Goal: Task Accomplishment & Management: Manage account settings

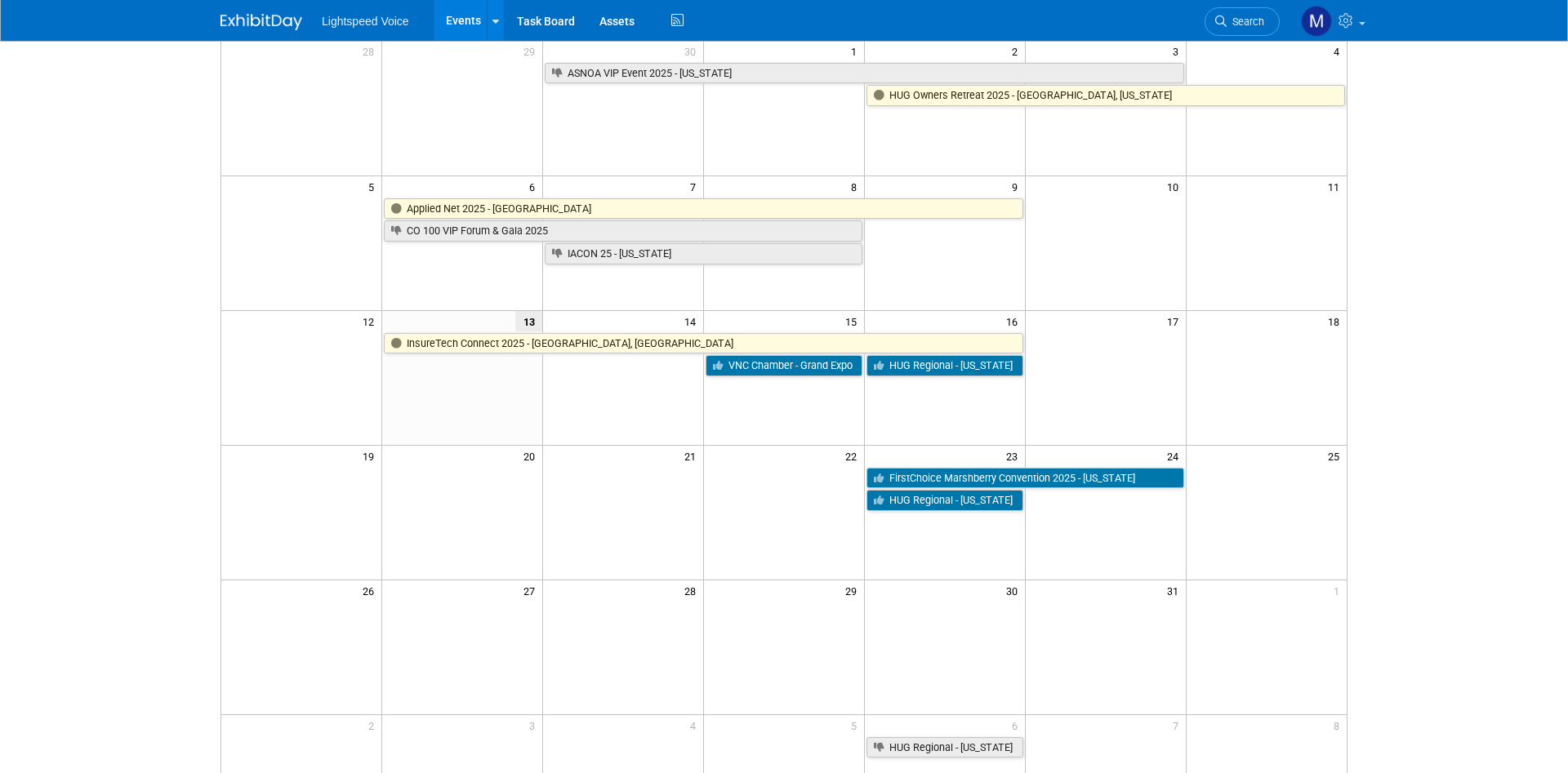
scroll to position [166, 0]
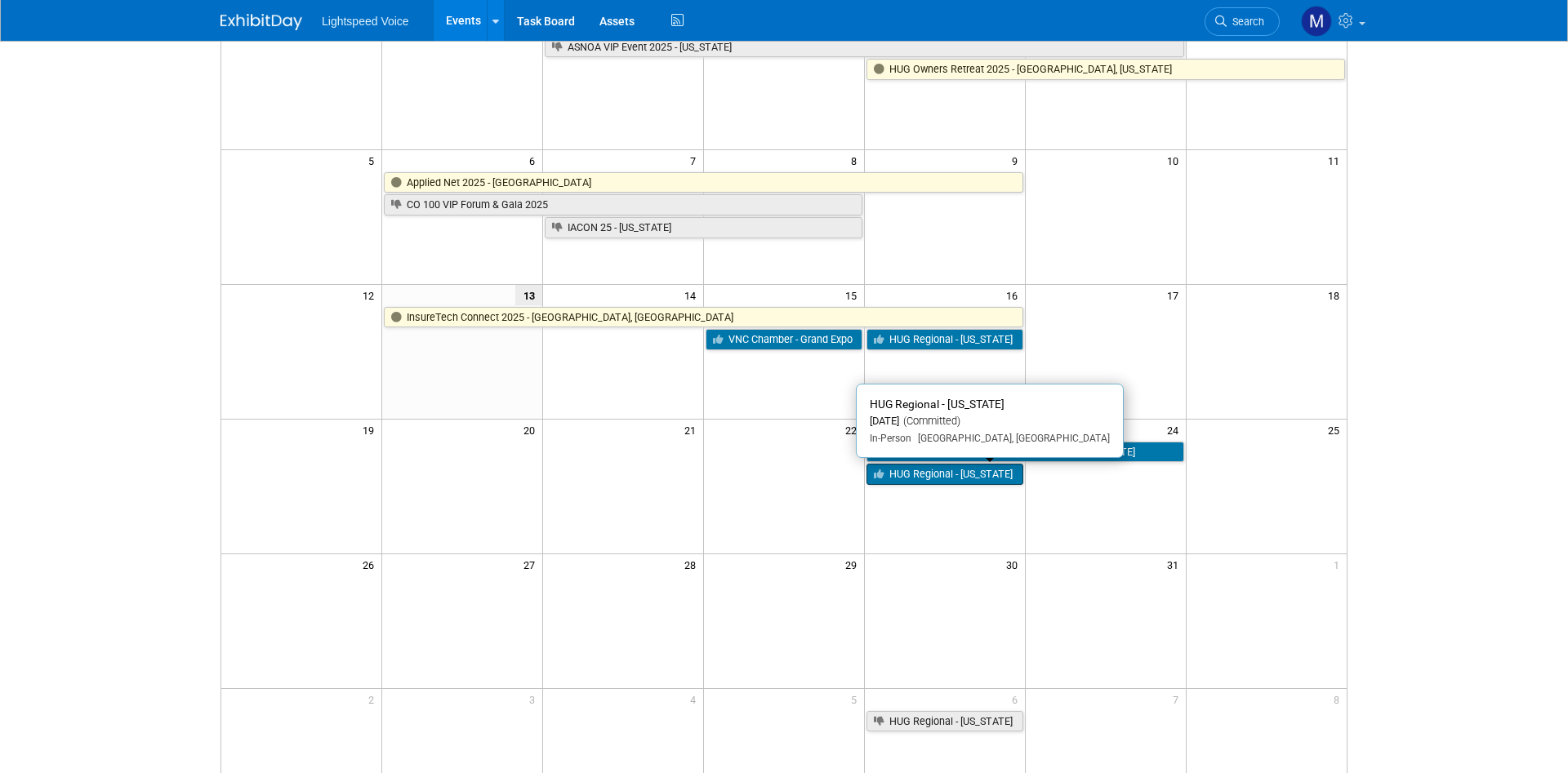
click at [974, 484] on link "HUG Regional - [US_STATE]" at bounding box center [944, 475] width 157 height 22
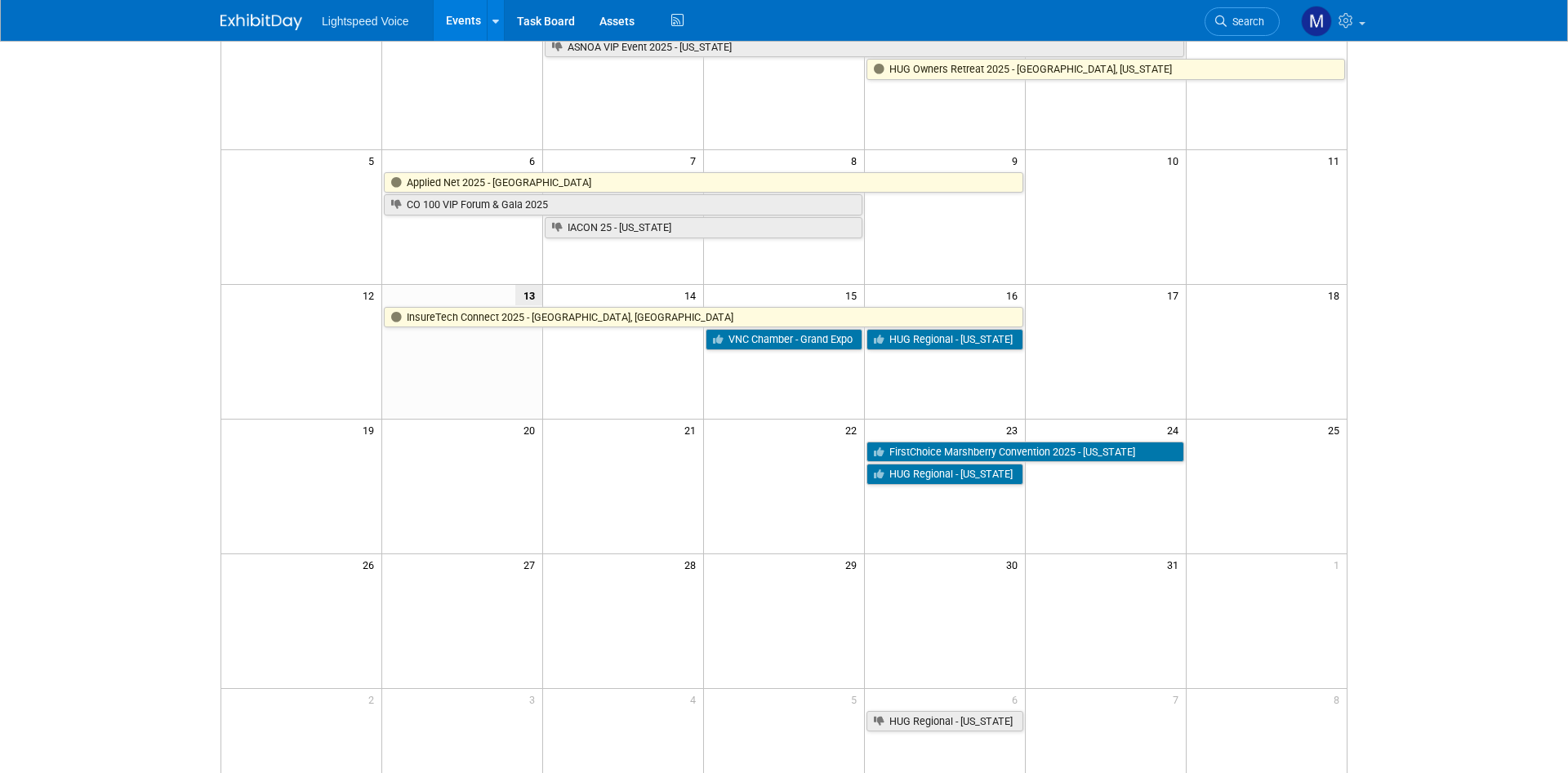
click at [1417, 519] on body "Lightspeed Voice Events Add Event Bulk Upload Events Shareable Event Boards Rec…" at bounding box center [784, 220] width 1568 height 773
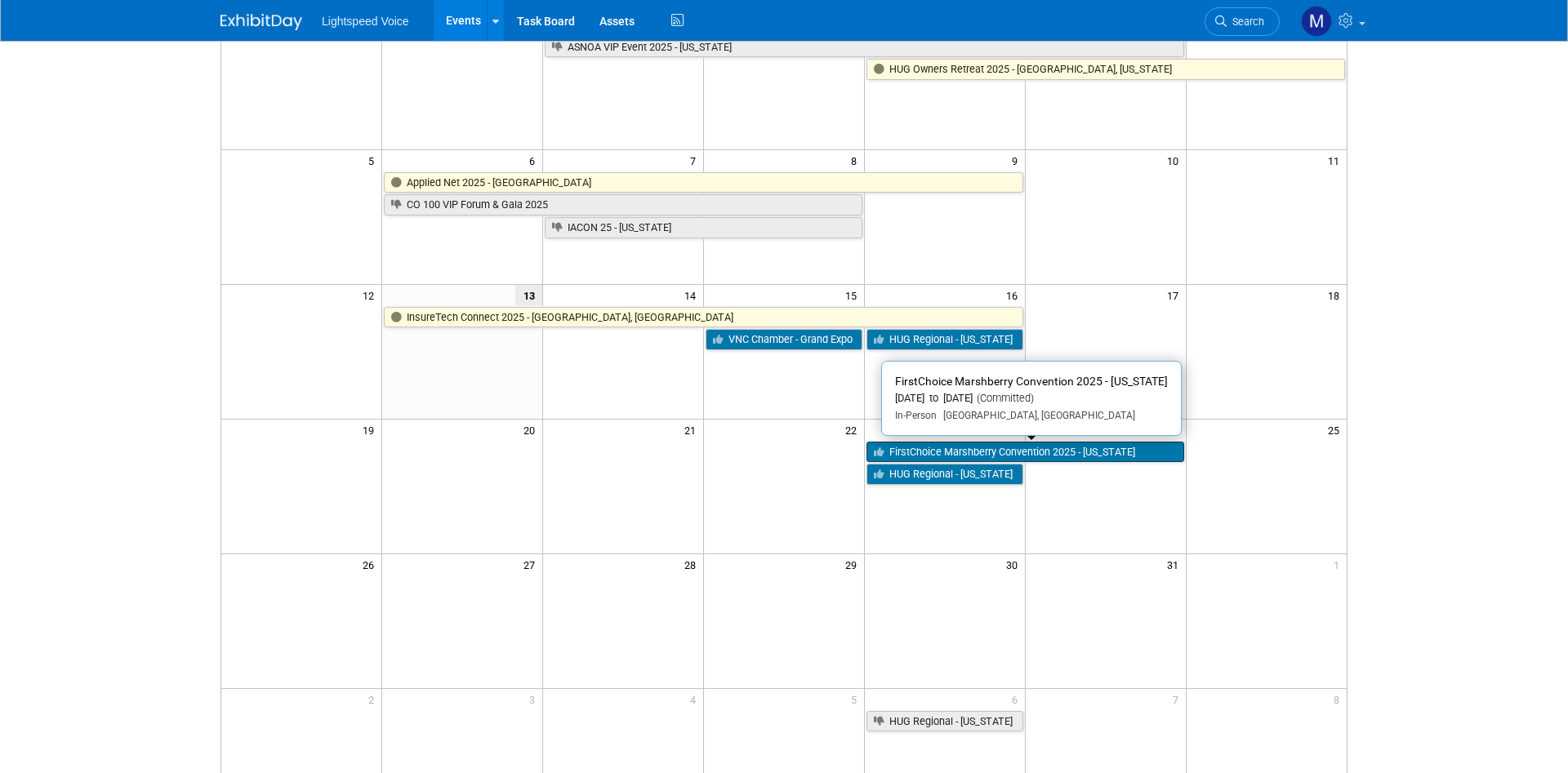
click at [986, 451] on link "FirstChoice Marshberry Convention 2025 - [US_STATE]" at bounding box center [1024, 452] width 317 height 22
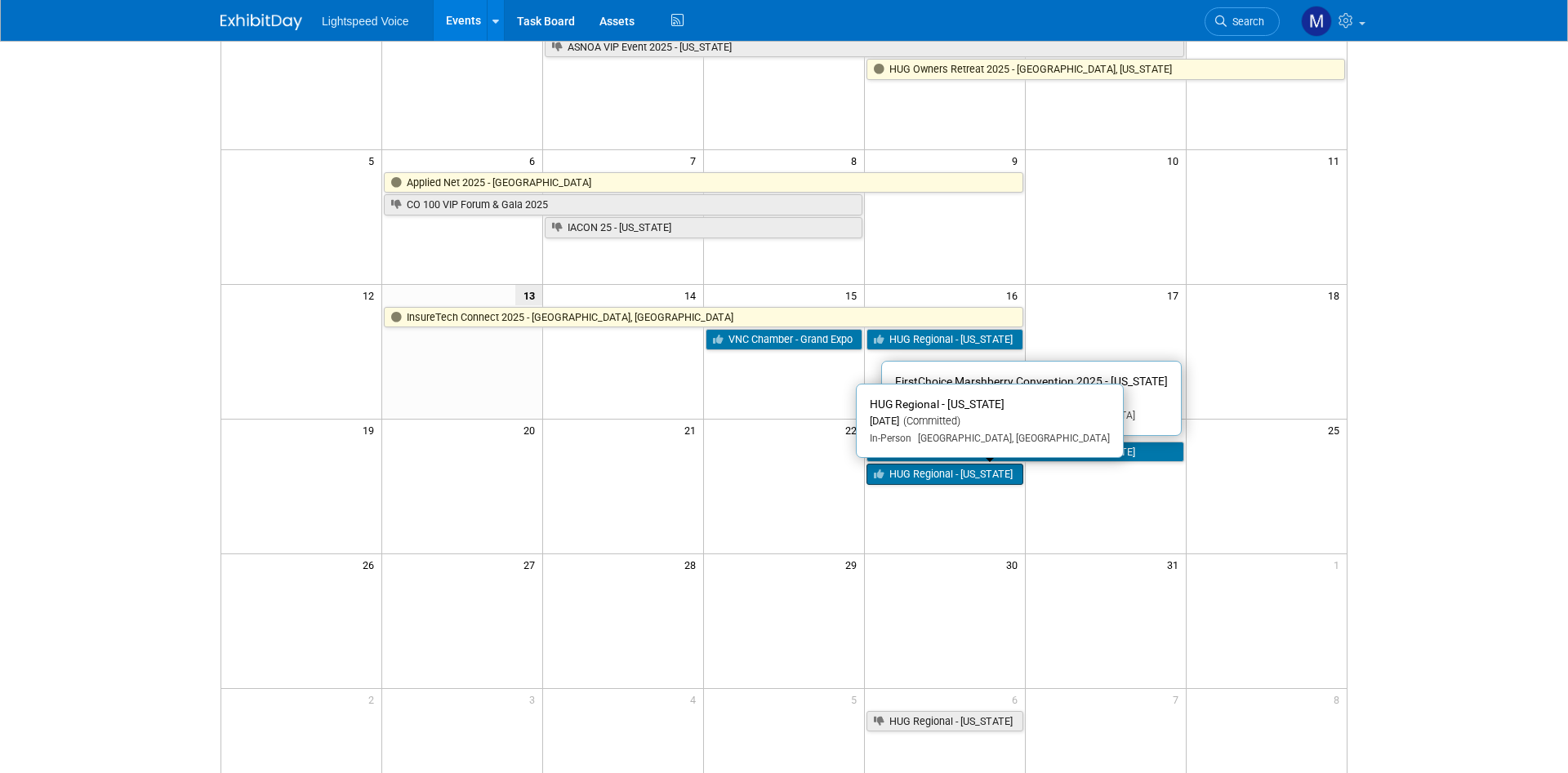
click at [998, 482] on link "HUG Regional - [US_STATE]" at bounding box center [944, 475] width 157 height 22
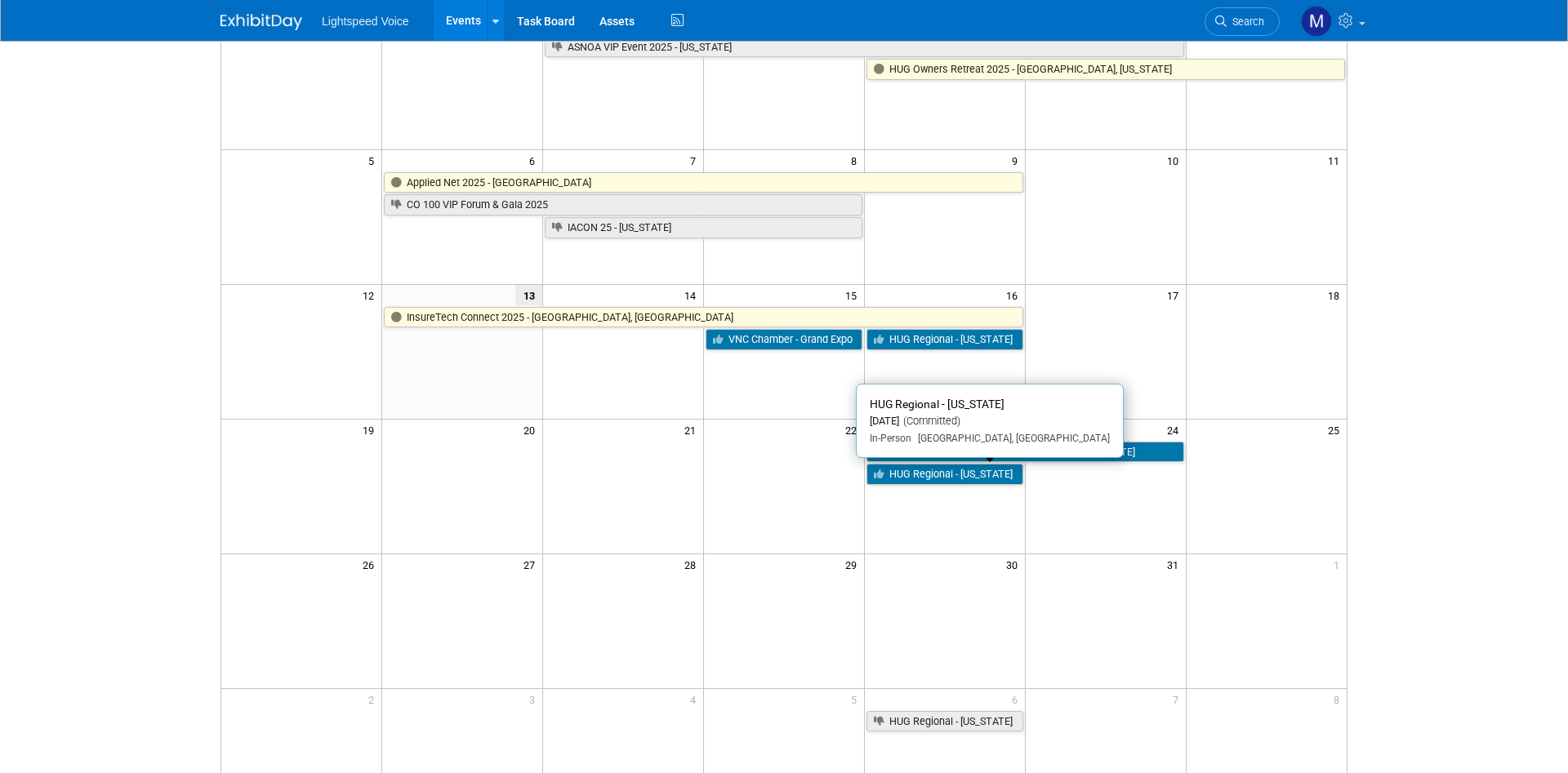
click at [1373, 521] on body "Lightspeed Voice Events Add Event Bulk Upload Events Shareable Event Boards Rec…" at bounding box center [784, 220] width 1568 height 773
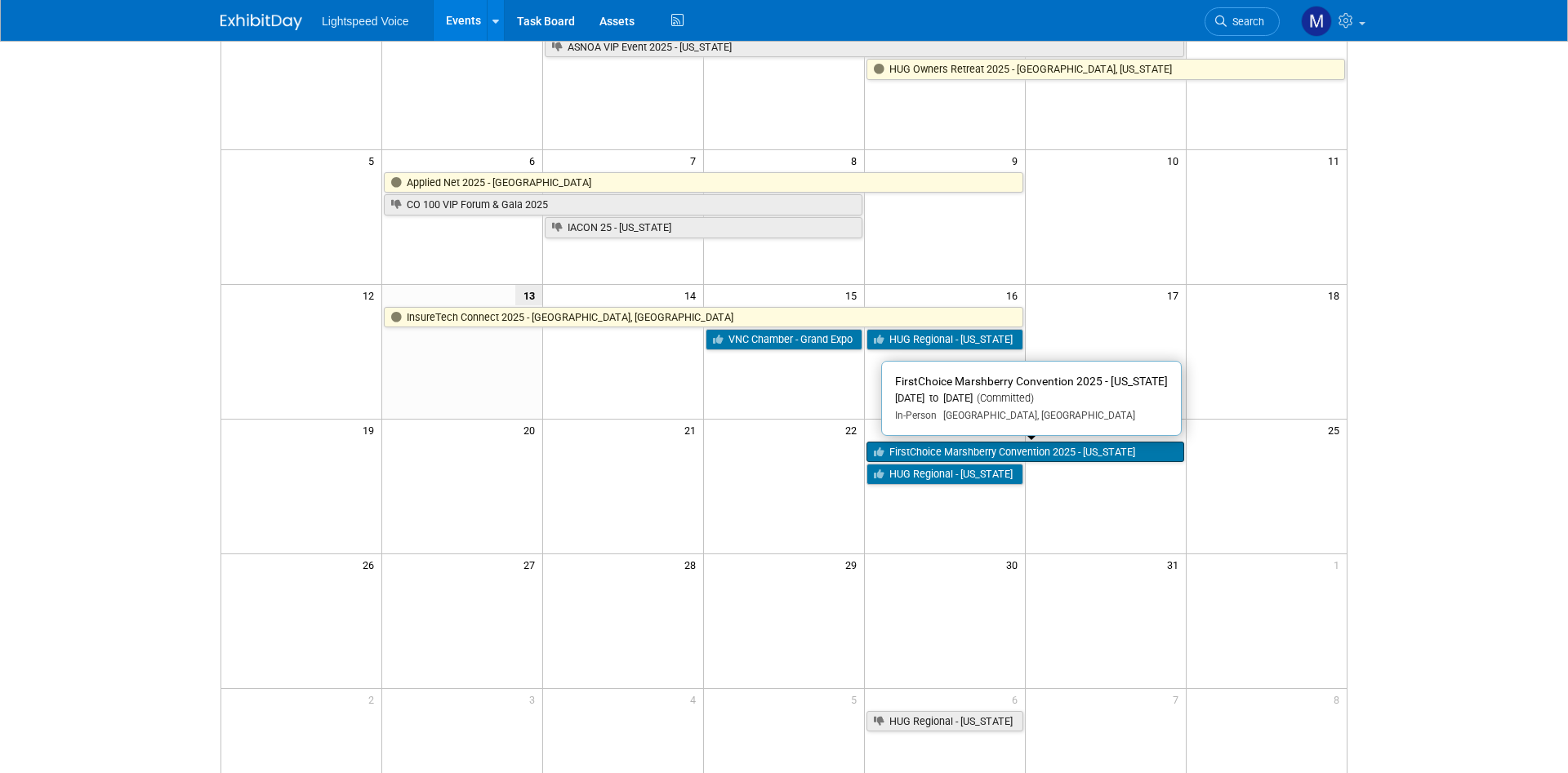
click at [1128, 453] on link "FirstChoice Marshberry Convention 2025 - [US_STATE]" at bounding box center [1024, 452] width 317 height 22
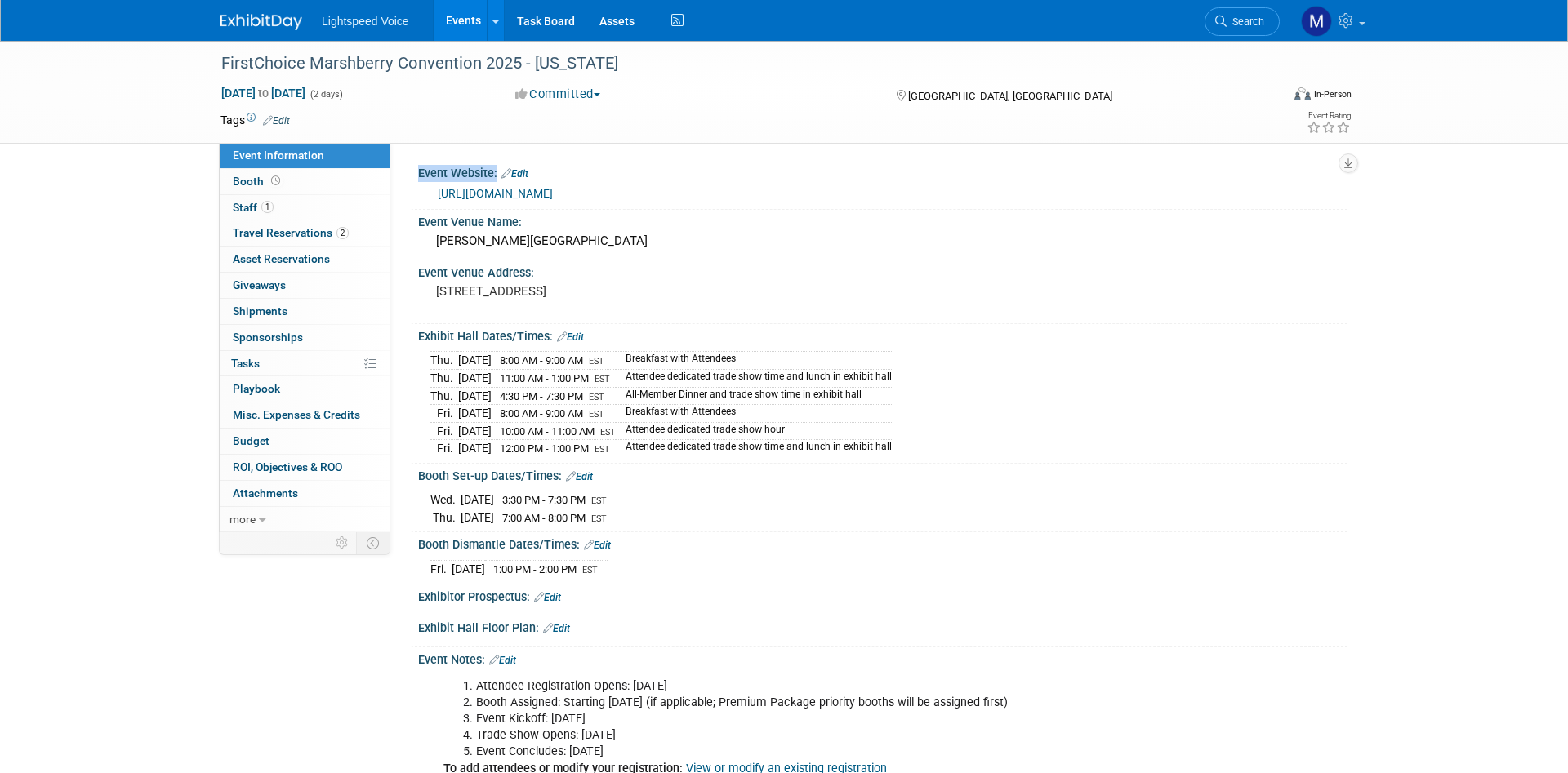
drag, startPoint x: 667, startPoint y: 561, endPoint x: 403, endPoint y: 225, distance: 427.3
click at [403, 225] on div "Event Website: Edit https://events.marshberry.com/firstchoiceinmotion25/Sponsor…" at bounding box center [868, 338] width 956 height 390
copy div "Event Website:"
click at [131, 268] on div "FirstChoice Marshberry Convention 2025 - Maryland Oct 23, 2025 to Oct 24, 2025 …" at bounding box center [784, 736] width 1568 height 1390
drag, startPoint x: 429, startPoint y: 396, endPoint x: 930, endPoint y: 398, distance: 501.0
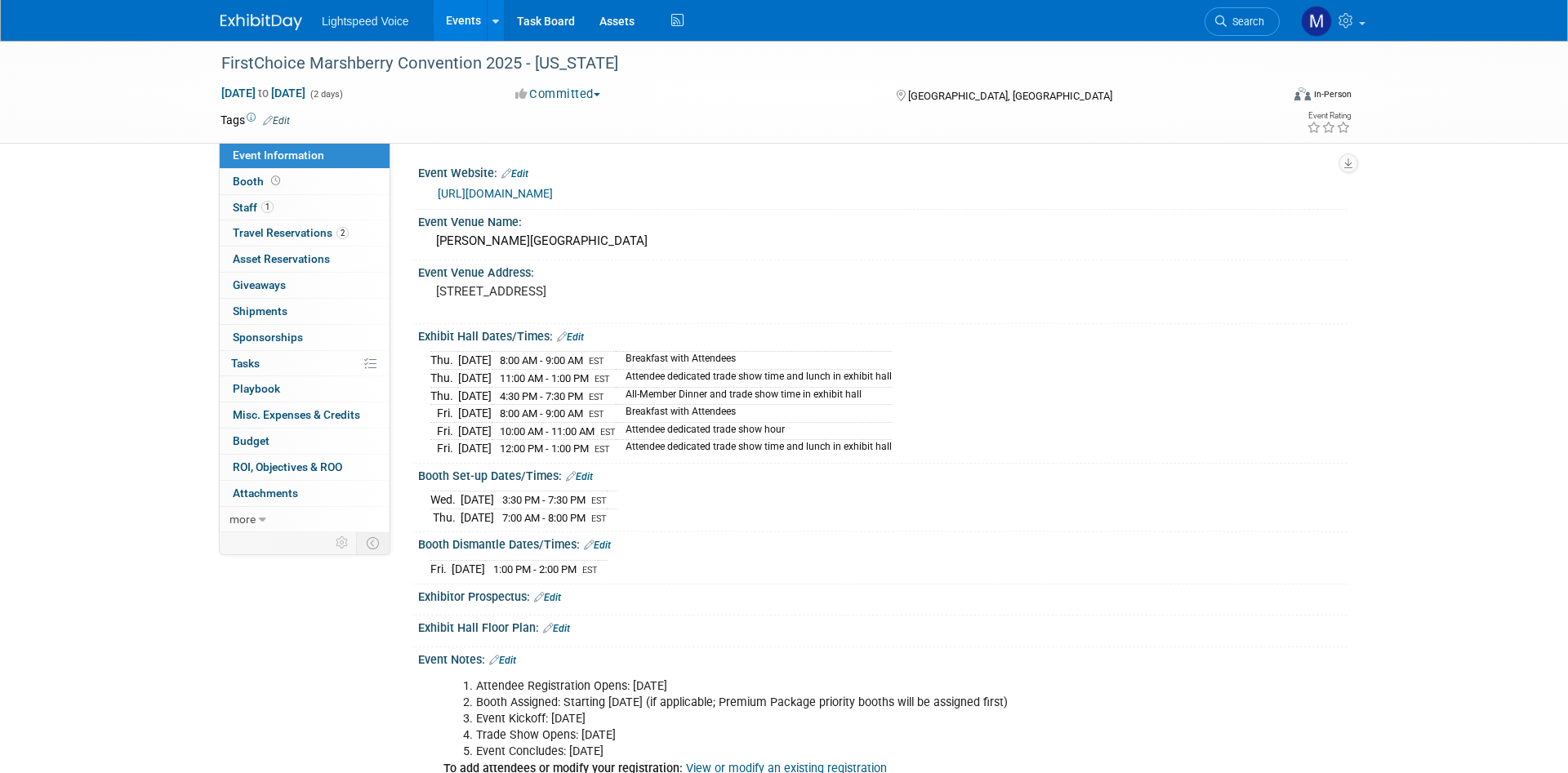
click at [930, 398] on div "Thu. Oct 23, 2025 8:00 AM - 9:00 AM EST Breakfast with Attendees Thu. Oct 23, 2…" at bounding box center [882, 400] width 929 height 115
click at [816, 585] on div "Exhibitor Prospectus: Edit" at bounding box center [882, 596] width 929 height 22
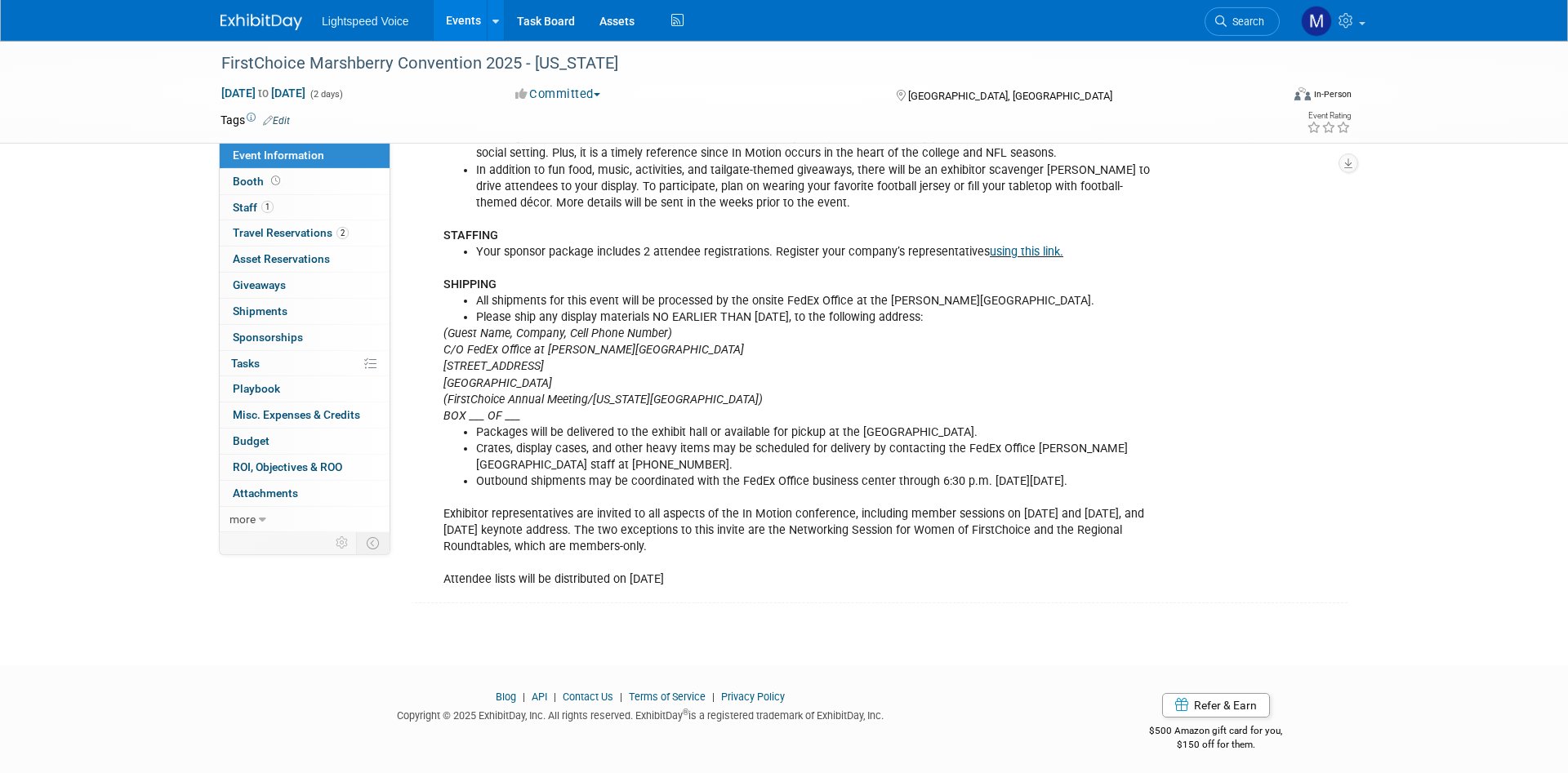
scroll to position [797, 0]
drag, startPoint x: 713, startPoint y: 572, endPoint x: 479, endPoint y: 43, distance: 578.4
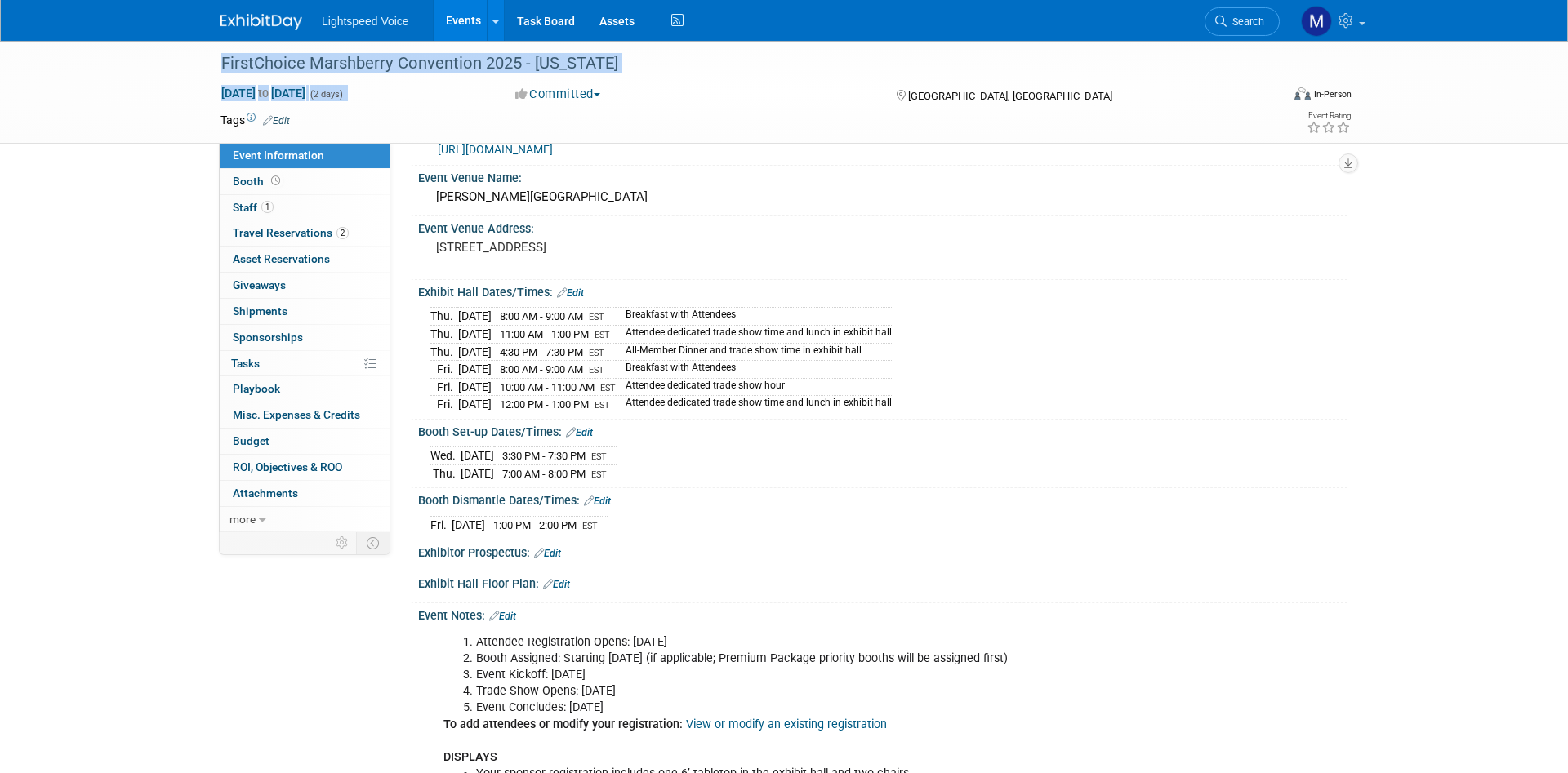
scroll to position [0, 0]
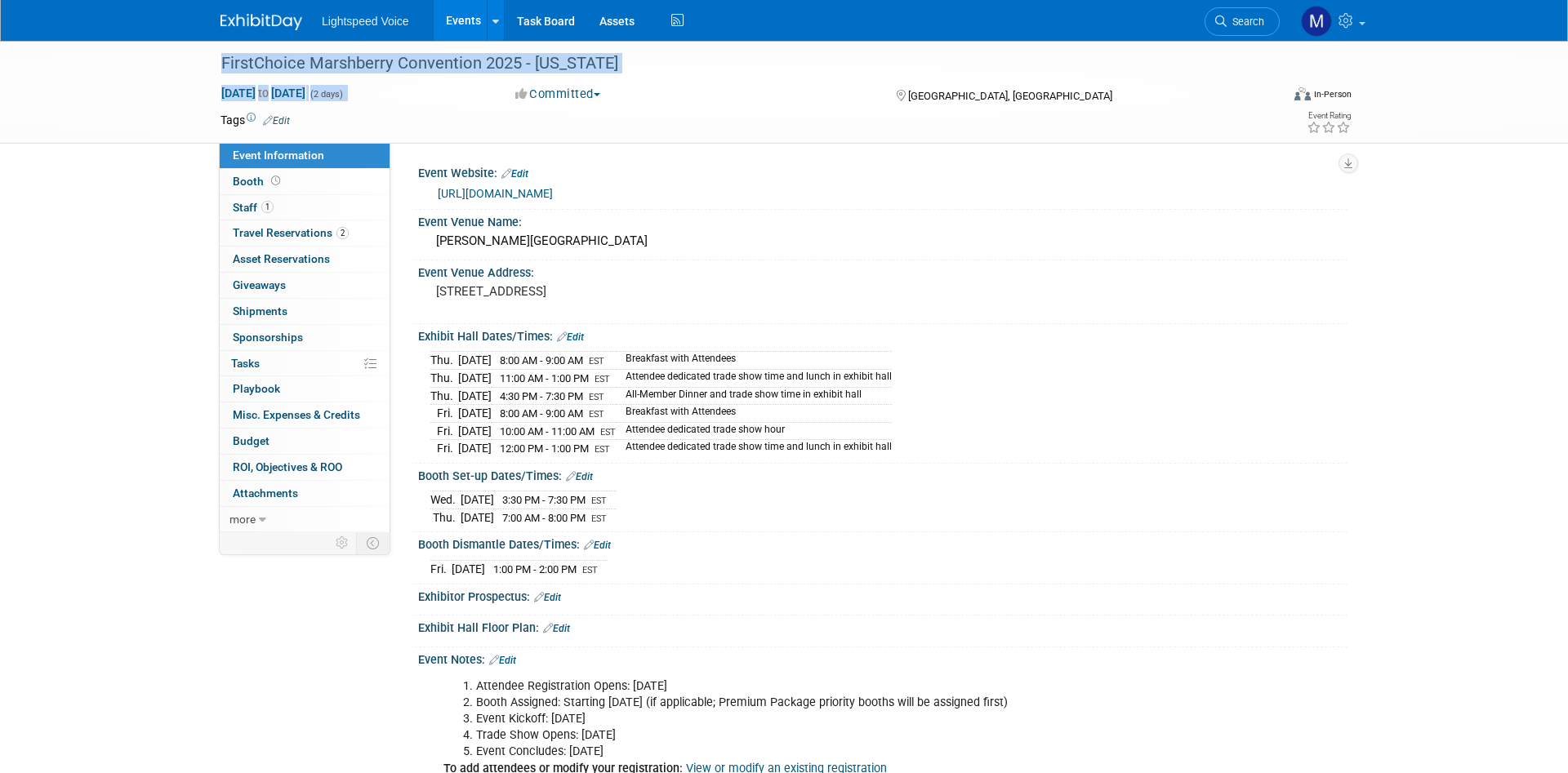
click at [1067, 380] on div "Thu. Oct 23, 2025 8:00 AM - 9:00 AM EST Breakfast with Attendees Thu. Oct 23, 2…" at bounding box center [882, 401] width 904 height 109
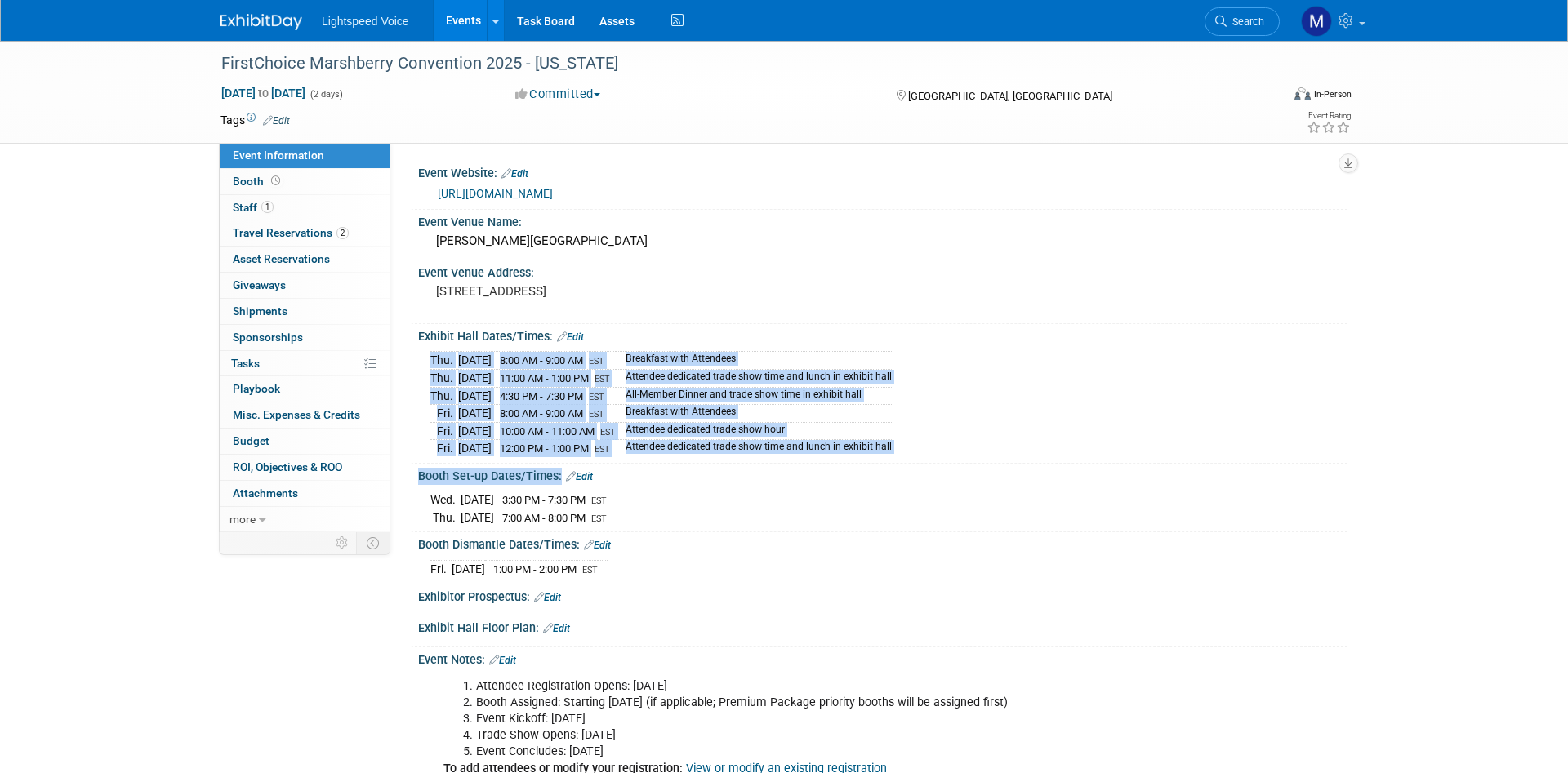
drag, startPoint x: 421, startPoint y: 177, endPoint x: 564, endPoint y: 465, distance: 321.5
click at [564, 465] on div "Event Website: Edit https://events.marshberry.com/firstchoiceinmotion25/Sponsor…" at bounding box center [875, 779] width 920 height 1238
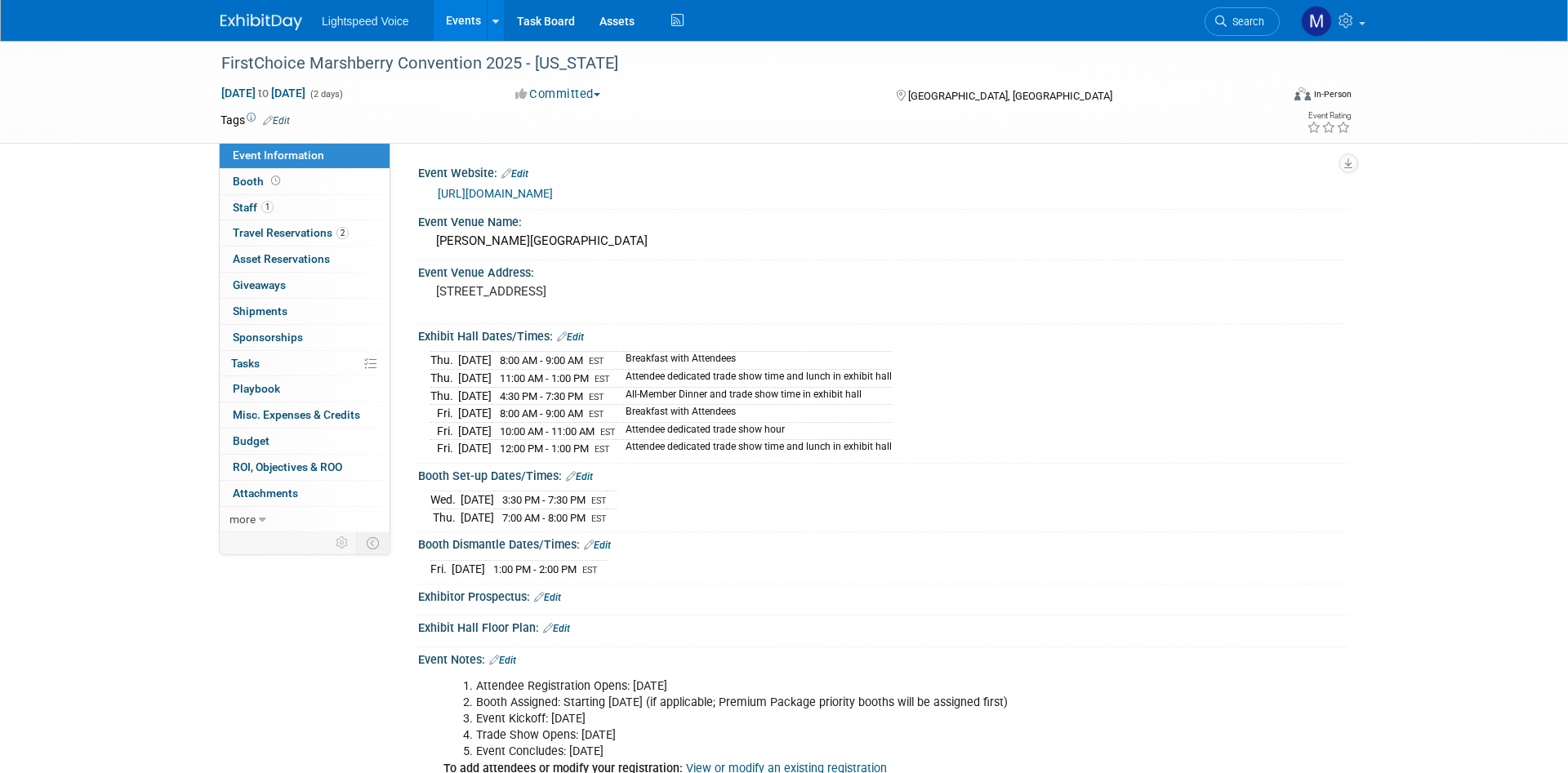
click at [1290, 551] on div "Fri. Oct 24, 2025 1:00 PM - 2:00 PM EST Save Changes Cancel" at bounding box center [882, 565] width 929 height 28
click at [297, 214] on link "1 Staff 1" at bounding box center [304, 208] width 169 height 26
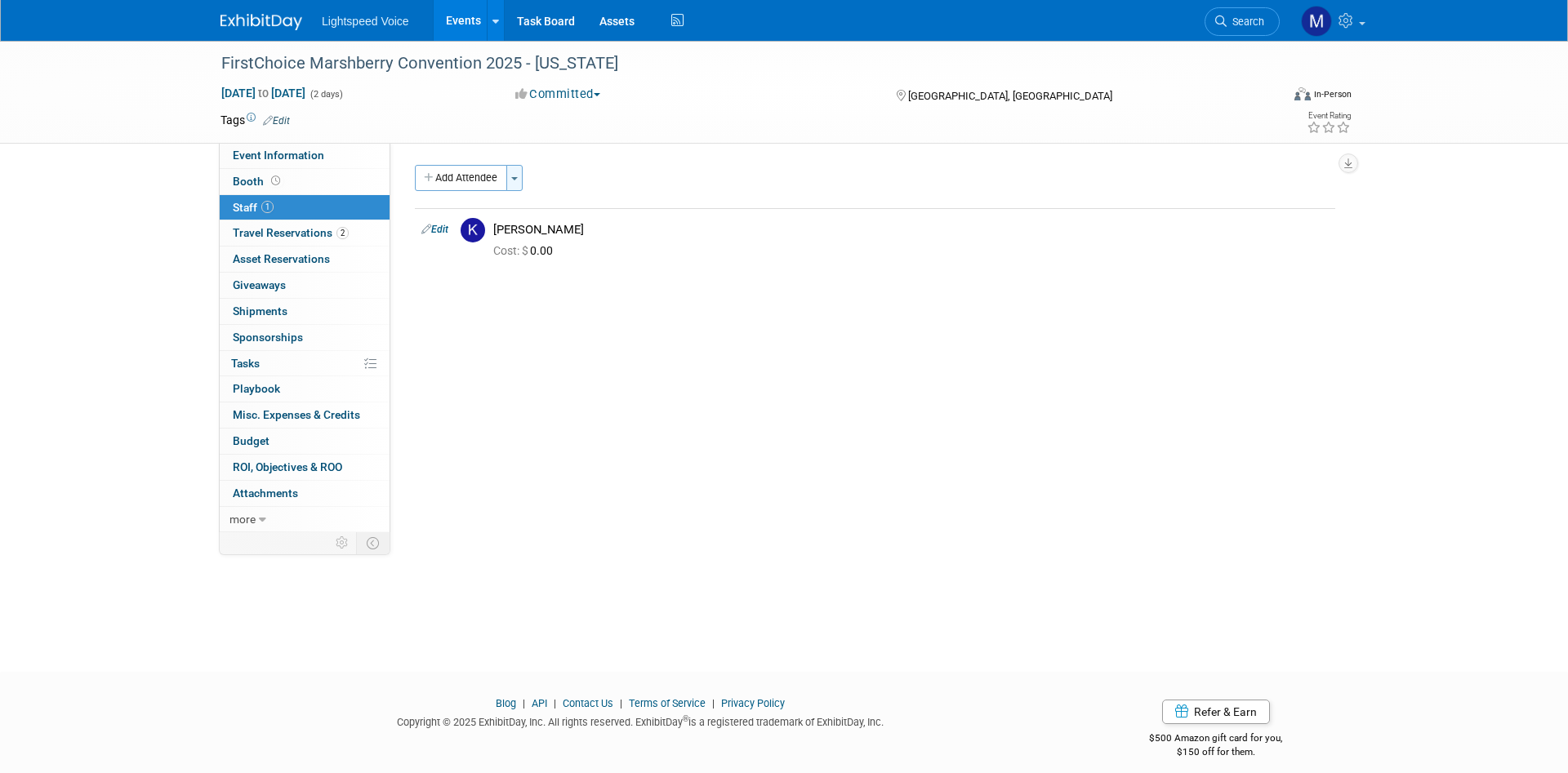
click at [515, 178] on span "button" at bounding box center [514, 178] width 7 height 3
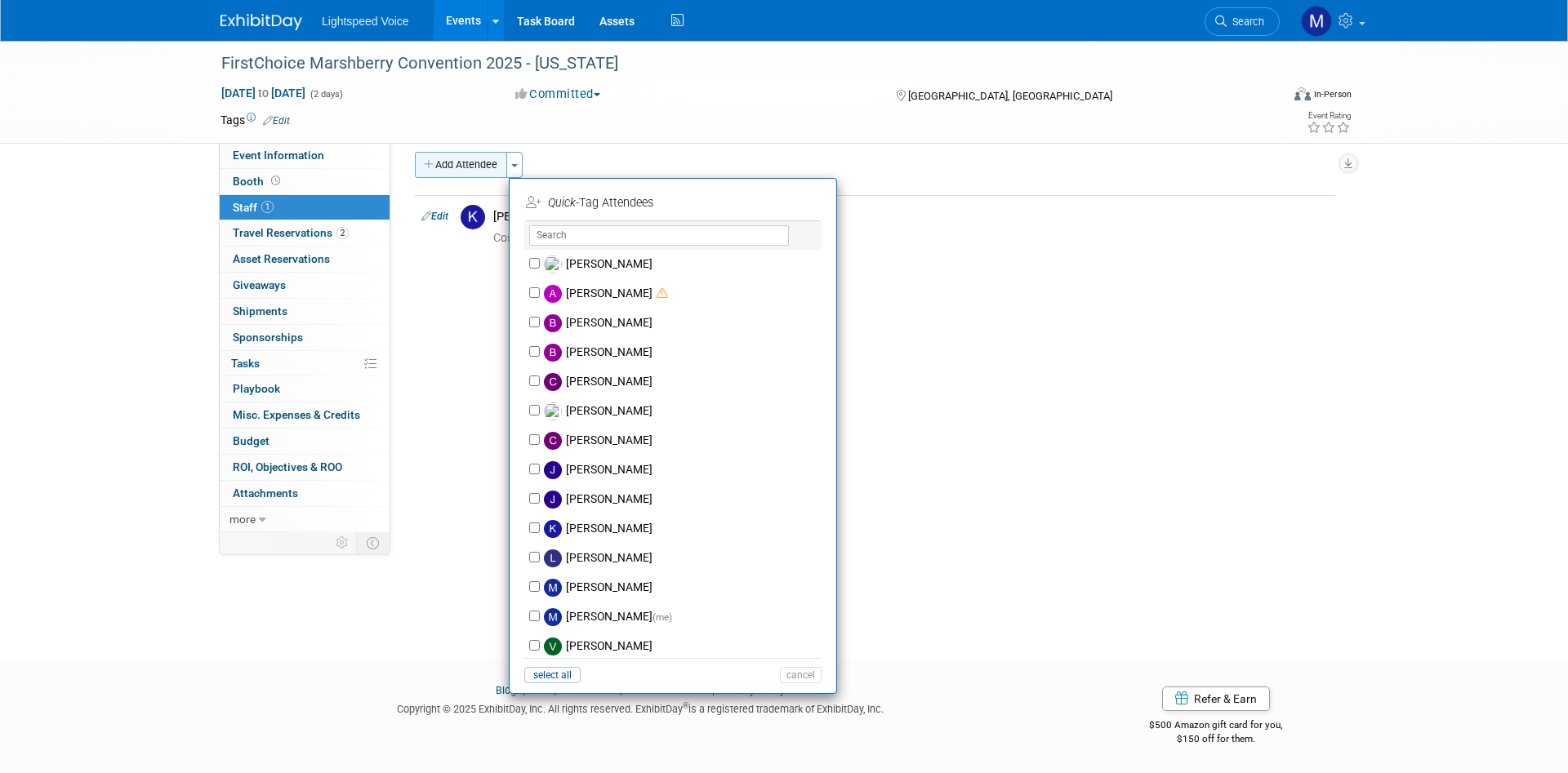
click at [430, 163] on icon "button" at bounding box center [429, 164] width 12 height 11
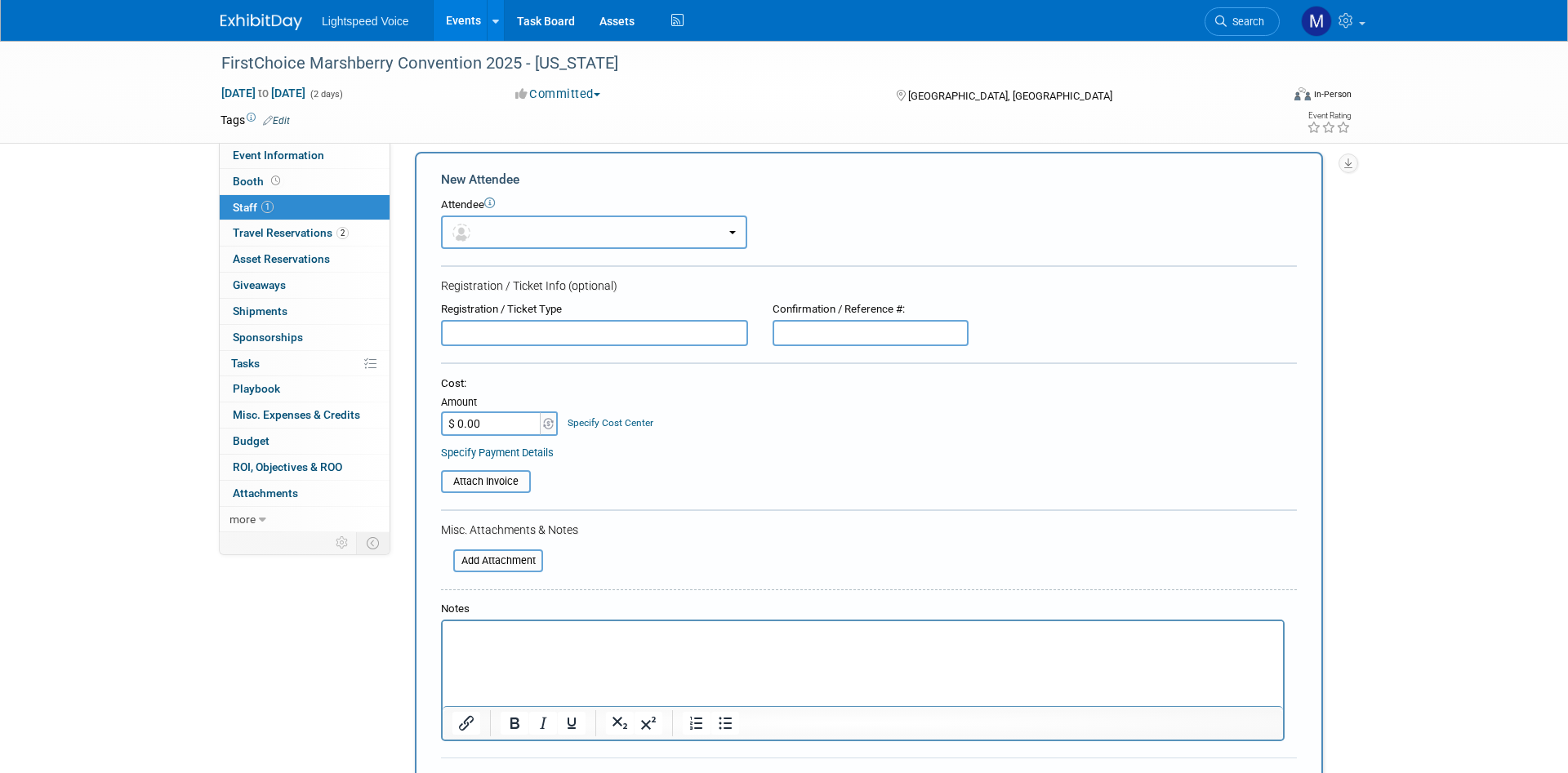
click at [513, 225] on button "button" at bounding box center [594, 232] width 306 height 33
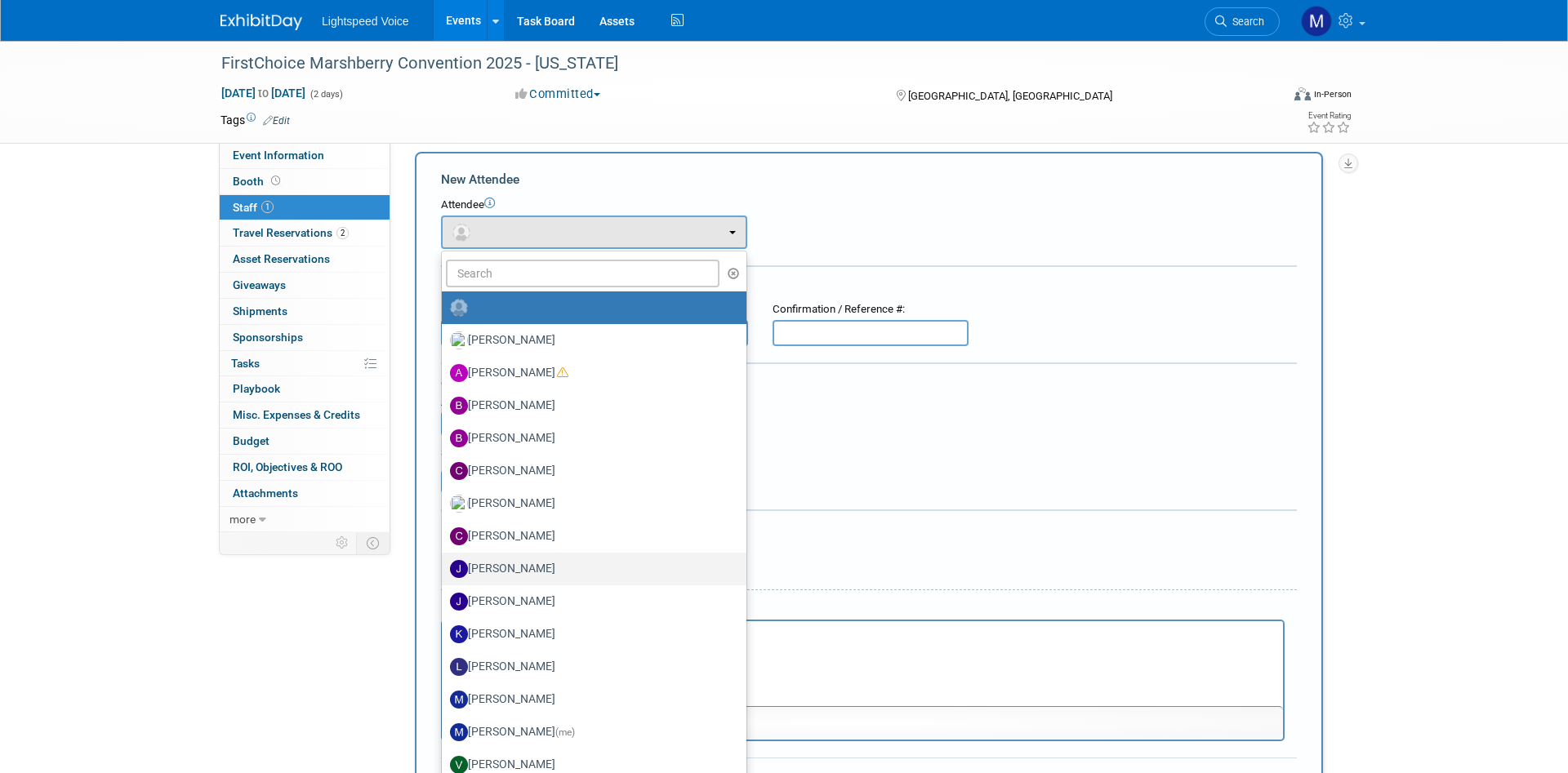
click at [532, 575] on label "[PERSON_NAME]" at bounding box center [590, 568] width 280 height 27
click at [444, 572] on input "[PERSON_NAME]" at bounding box center [438, 566] width 11 height 11
select select "3f0344b0-d5a0-419c-ba6b-43f98508401d"
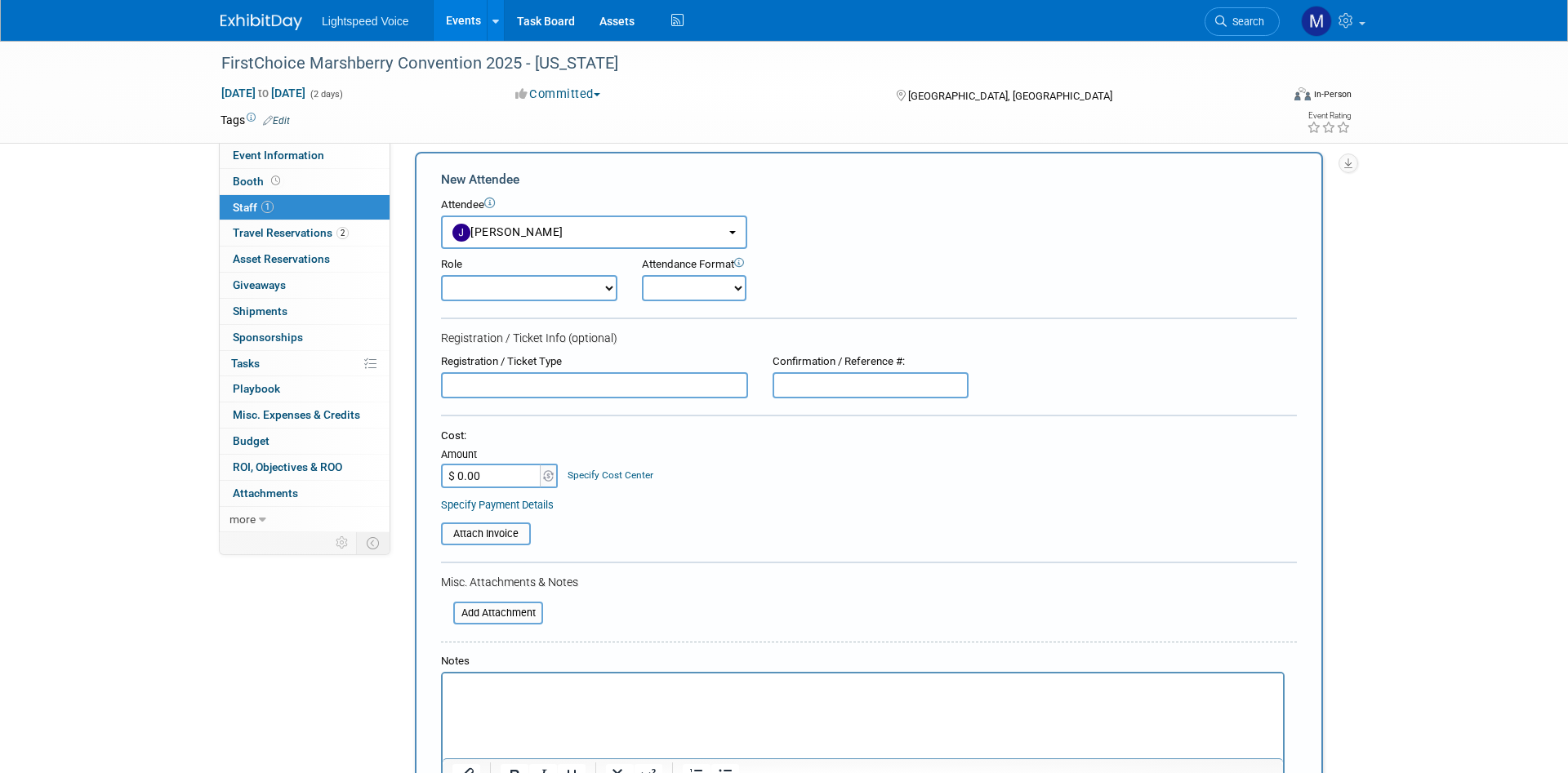
click at [441, 275] on select "Demonstrator Host Planner Presenter Sales Representative Set-up/Dismantle Crew …" at bounding box center [529, 288] width 176 height 27
select select "7"
click option "Host" at bounding box center [0, 0] width 0 height 0
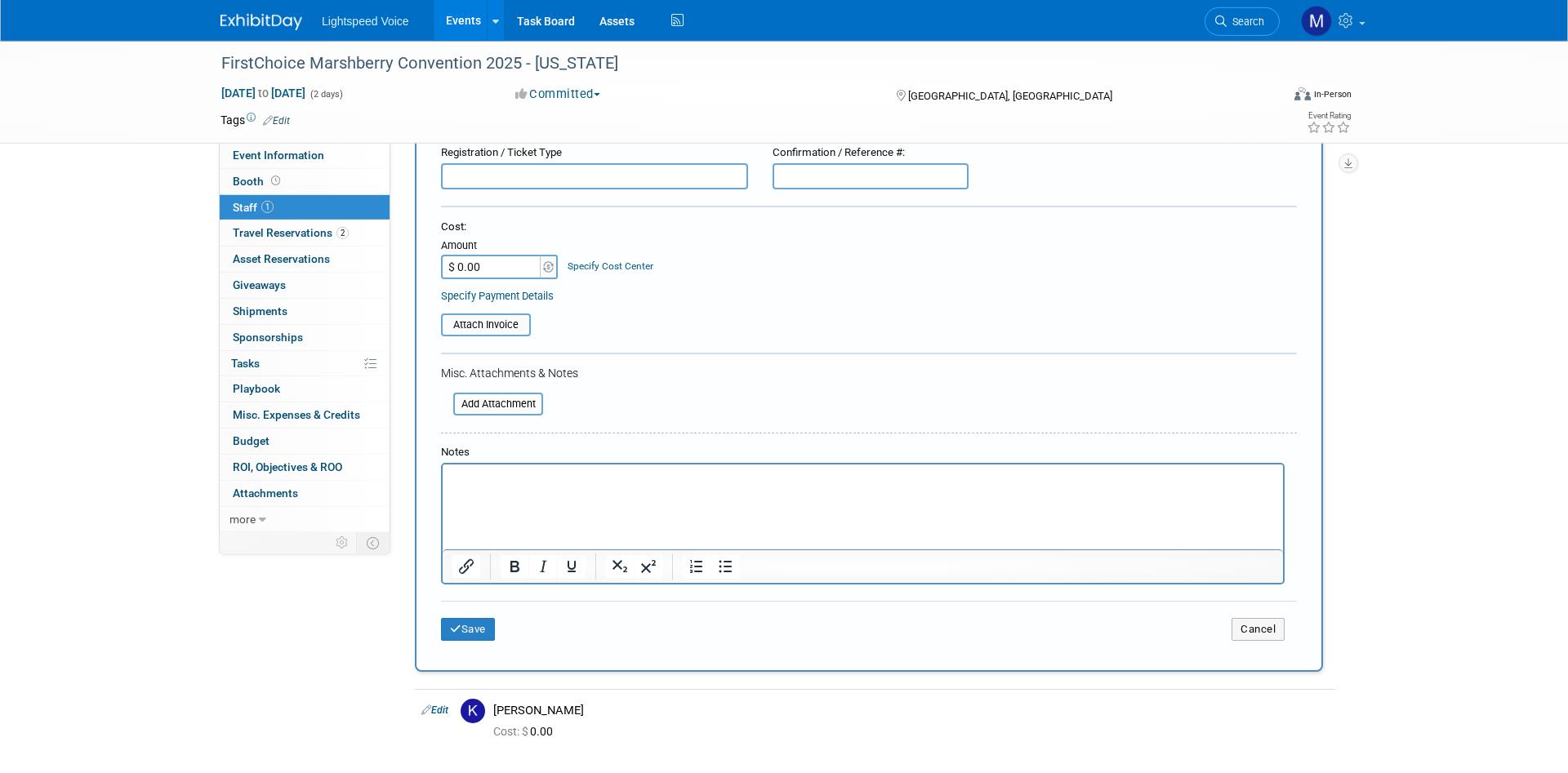
scroll to position [263, 0]
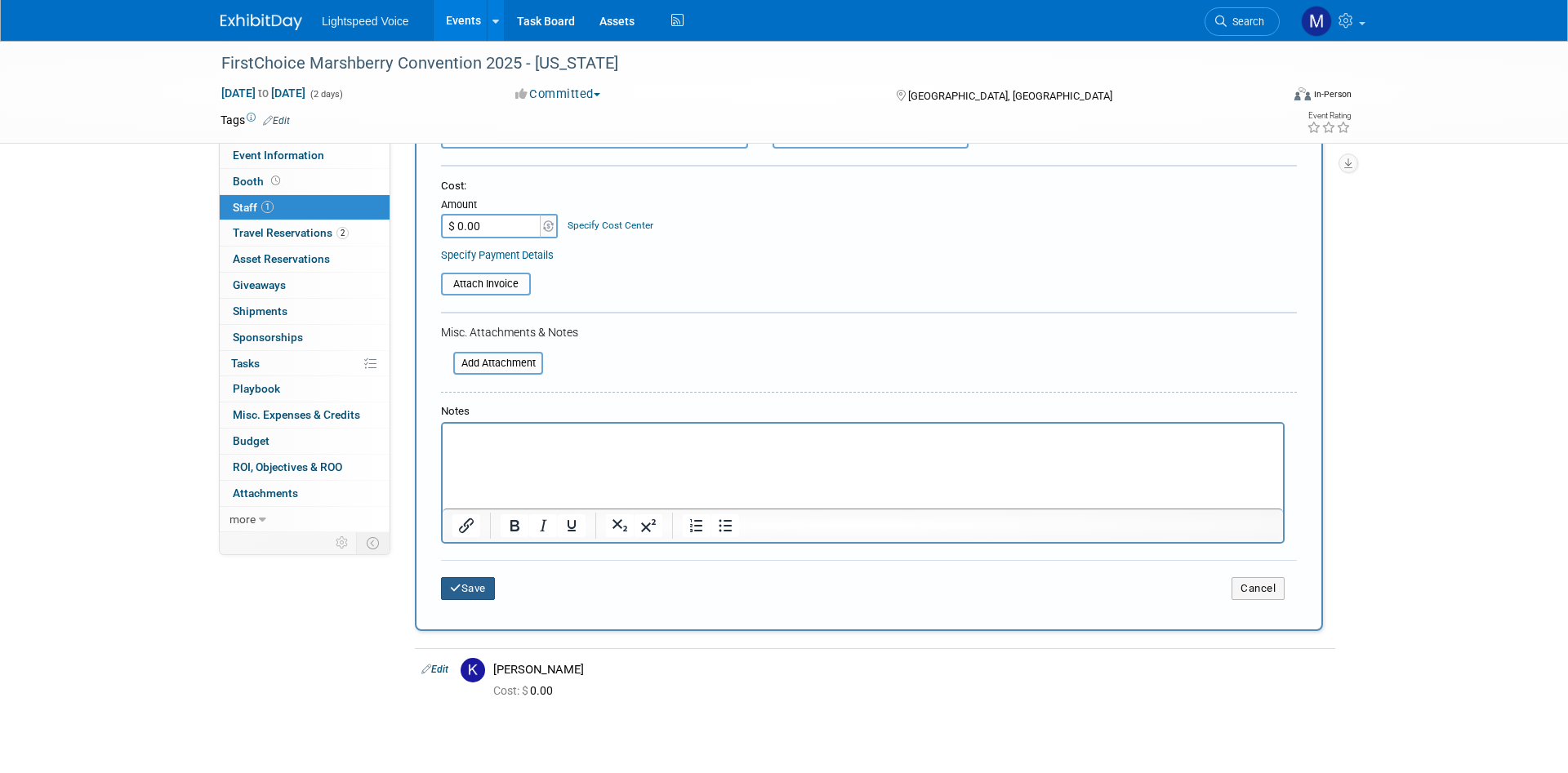
click at [481, 588] on button "Save" at bounding box center [468, 588] width 54 height 23
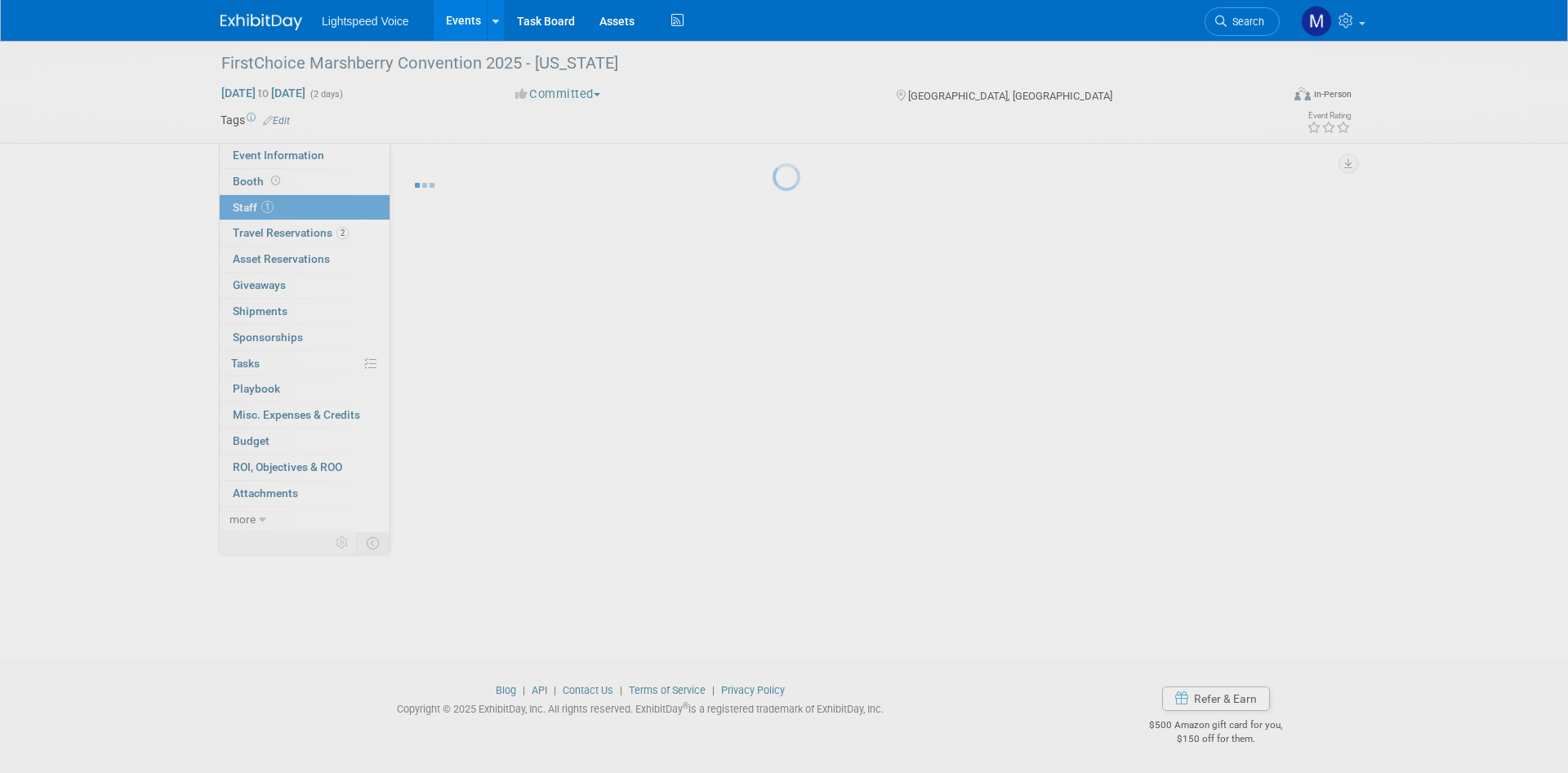
scroll to position [13, 0]
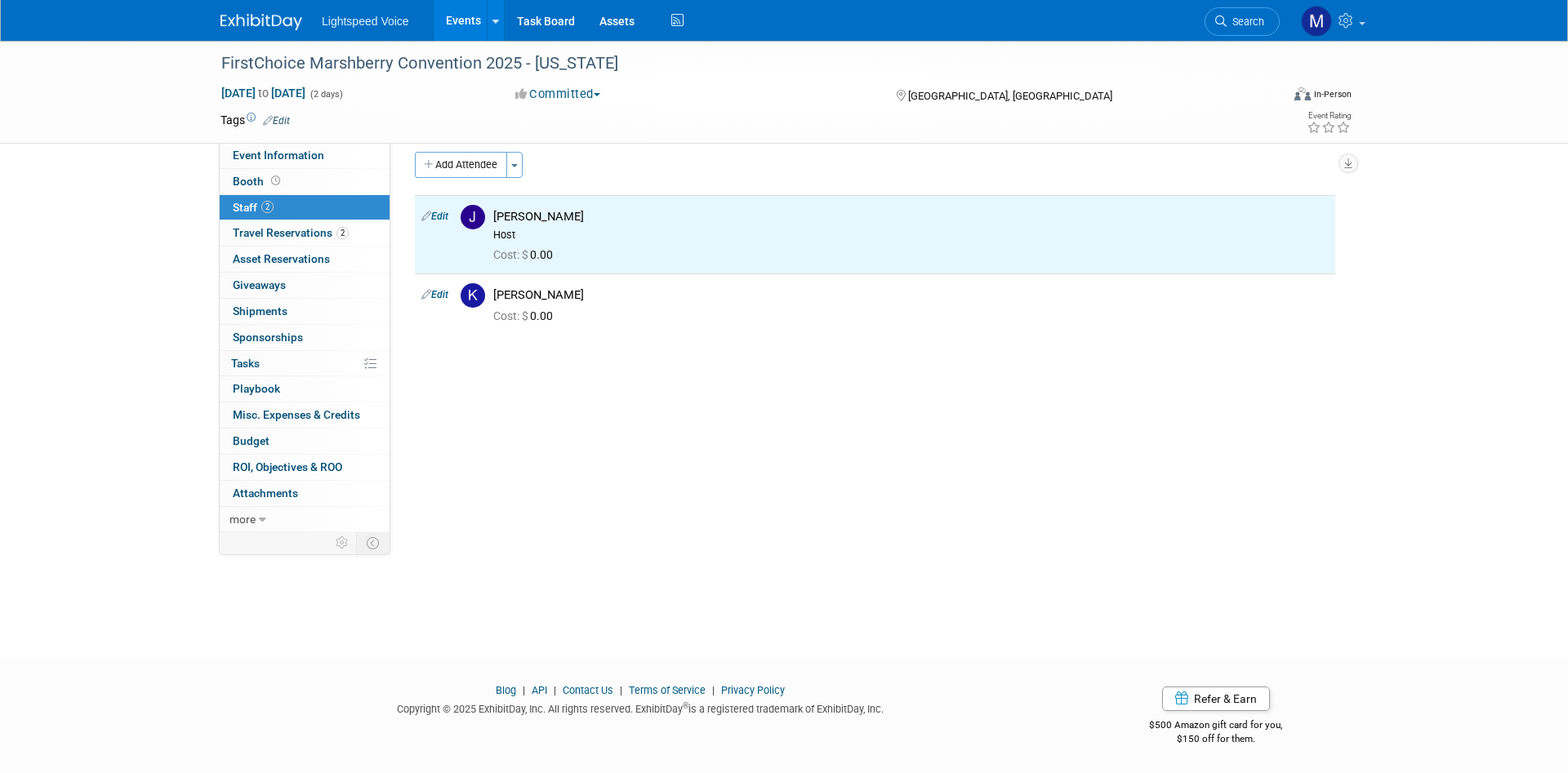
click at [115, 387] on div "FirstChoice Marshberry Convention 2025 - Maryland Oct 23, 2025 to Oct 24, 2025 …" at bounding box center [784, 328] width 1568 height 602
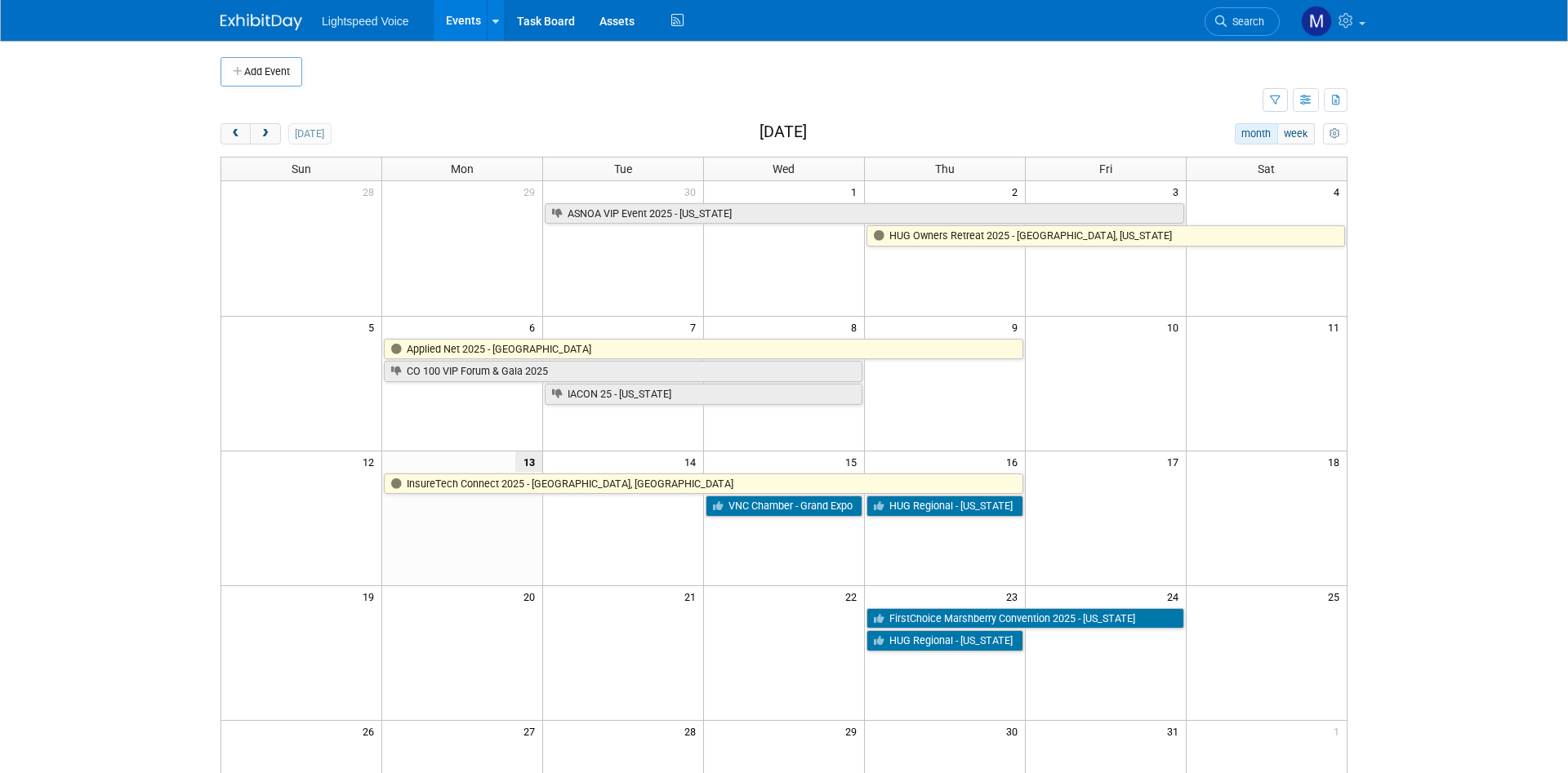
scroll to position [166, 0]
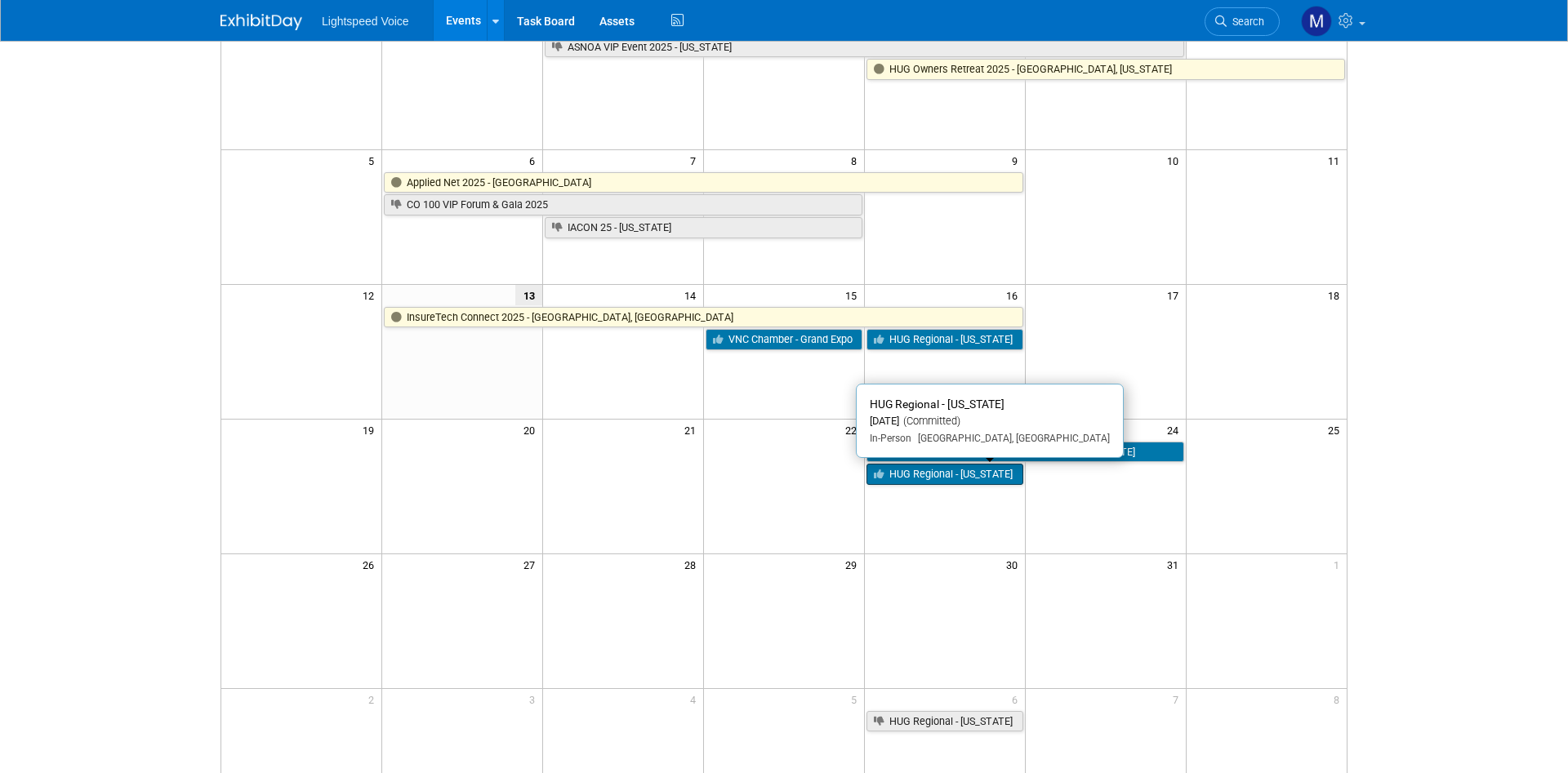
click at [933, 484] on link "HUG Regional - [US_STATE]" at bounding box center [944, 475] width 157 height 22
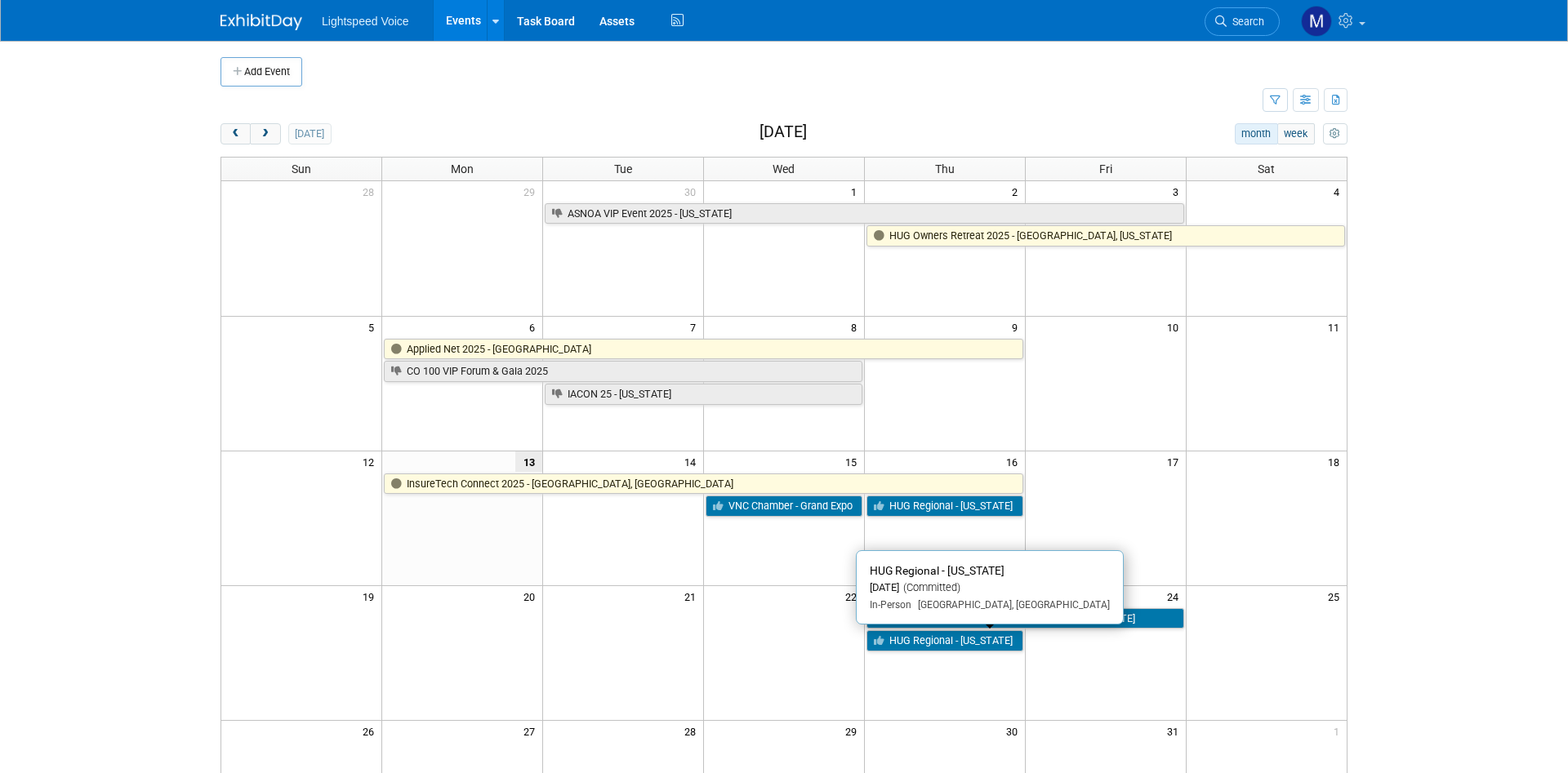
scroll to position [84, 0]
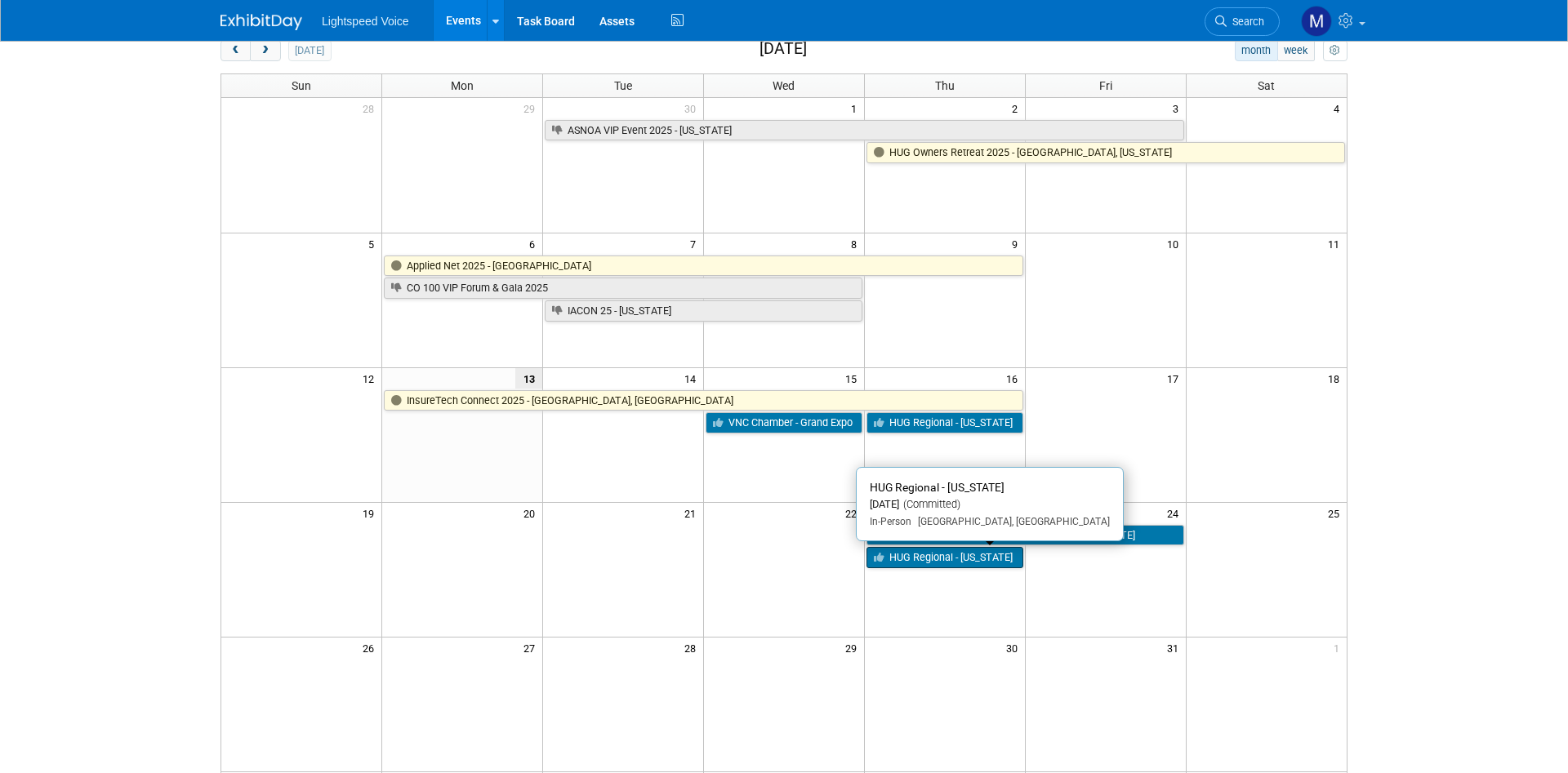
click at [1000, 558] on link "HUG Regional - [US_STATE]" at bounding box center [944, 557] width 157 height 22
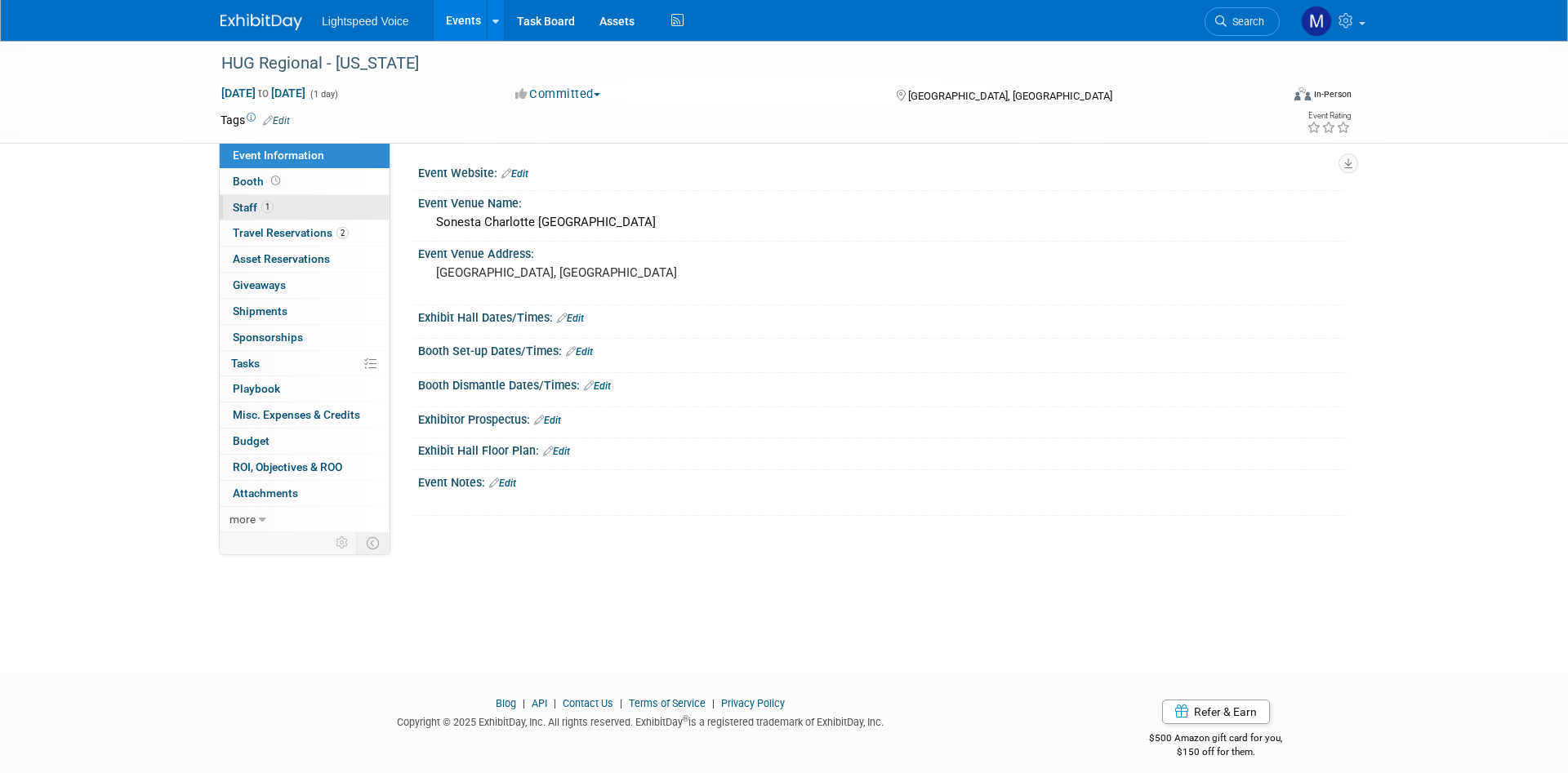
click at [258, 203] on span "Staff 1" at bounding box center [252, 207] width 40 height 13
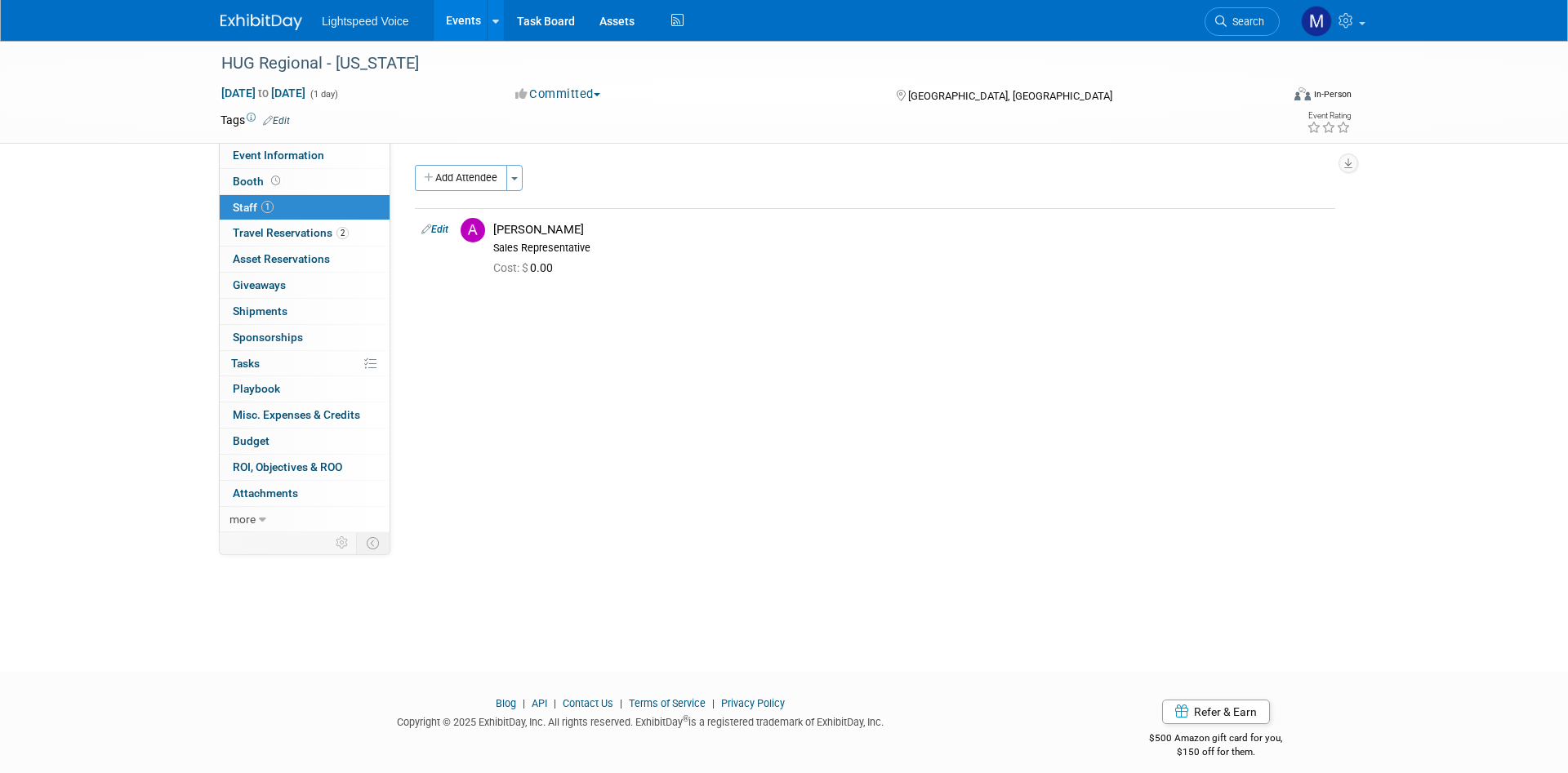
click at [138, 265] on div "HUG Regional - [US_STATE] [DATE] to [DATE] (1 day) [DATE] to [DATE] Committed C…" at bounding box center [784, 341] width 1568 height 602
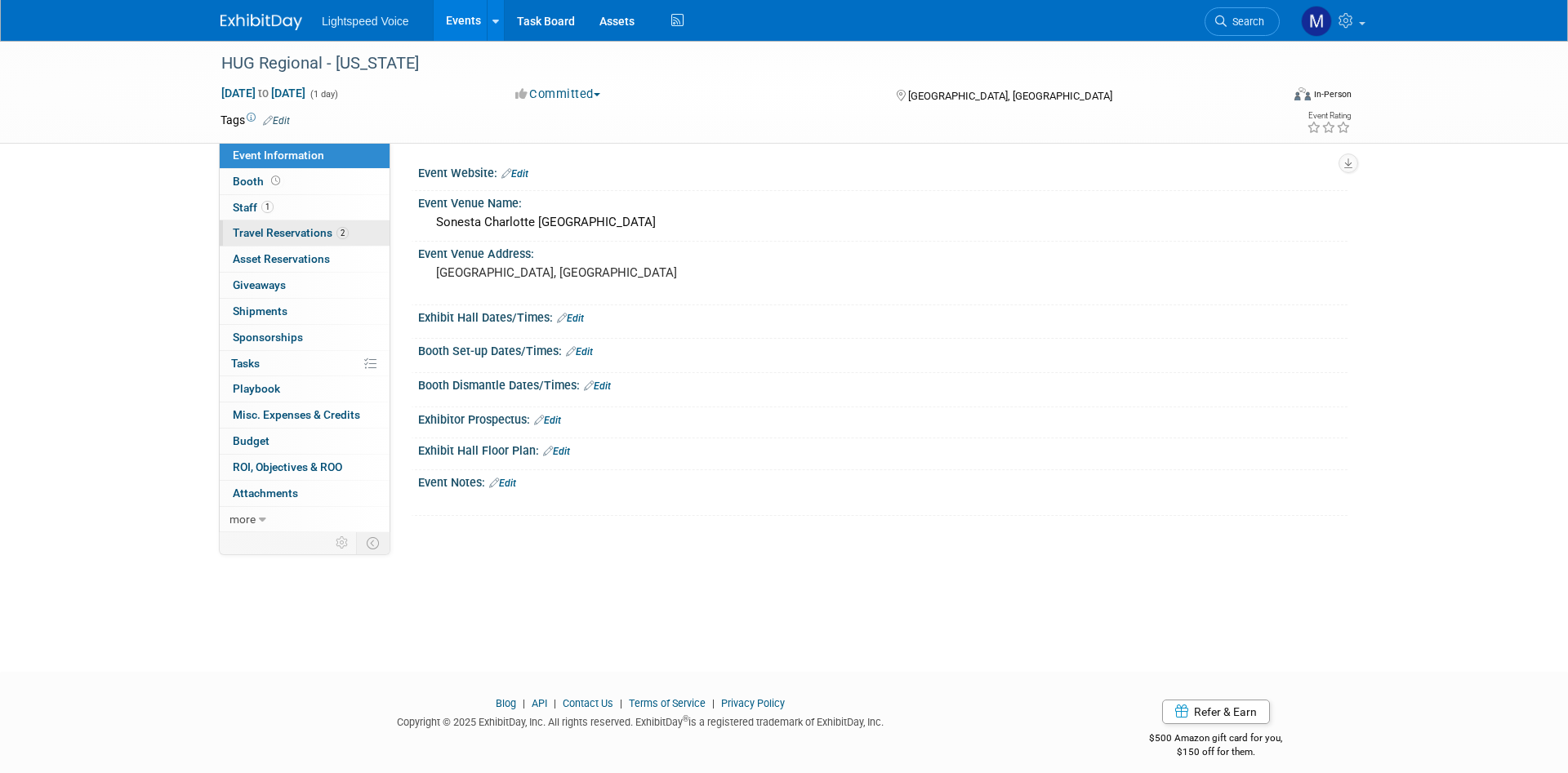
click at [308, 228] on span "Travel Reservations 2" at bounding box center [291, 232] width 116 height 13
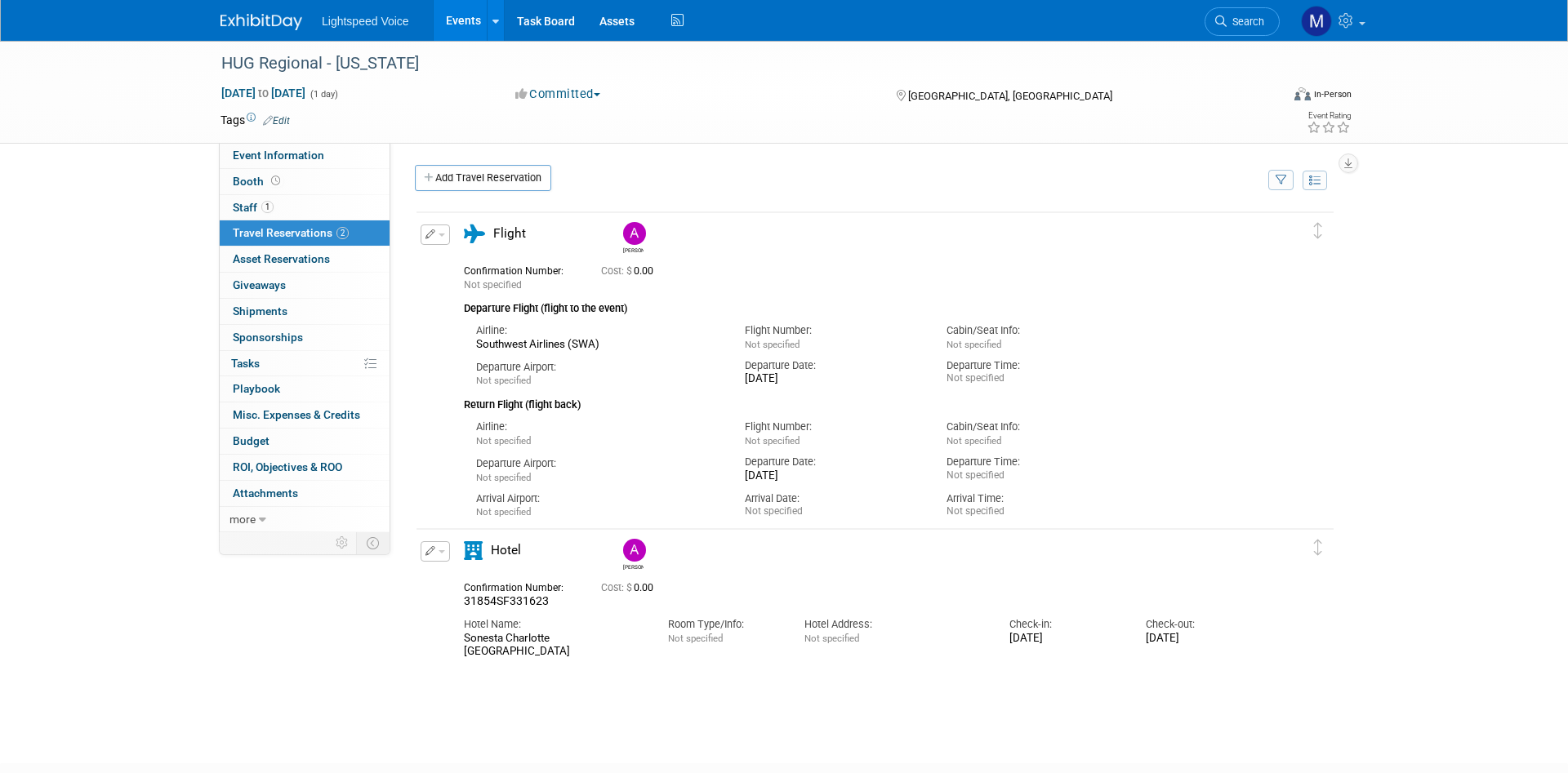
click at [158, 94] on div "HUG Regional - [US_STATE] [DATE] to [DATE] (1 day) [DATE] to [DATE] Committed C…" at bounding box center [784, 92] width 1568 height 102
